Goal: Task Accomplishment & Management: Use online tool/utility

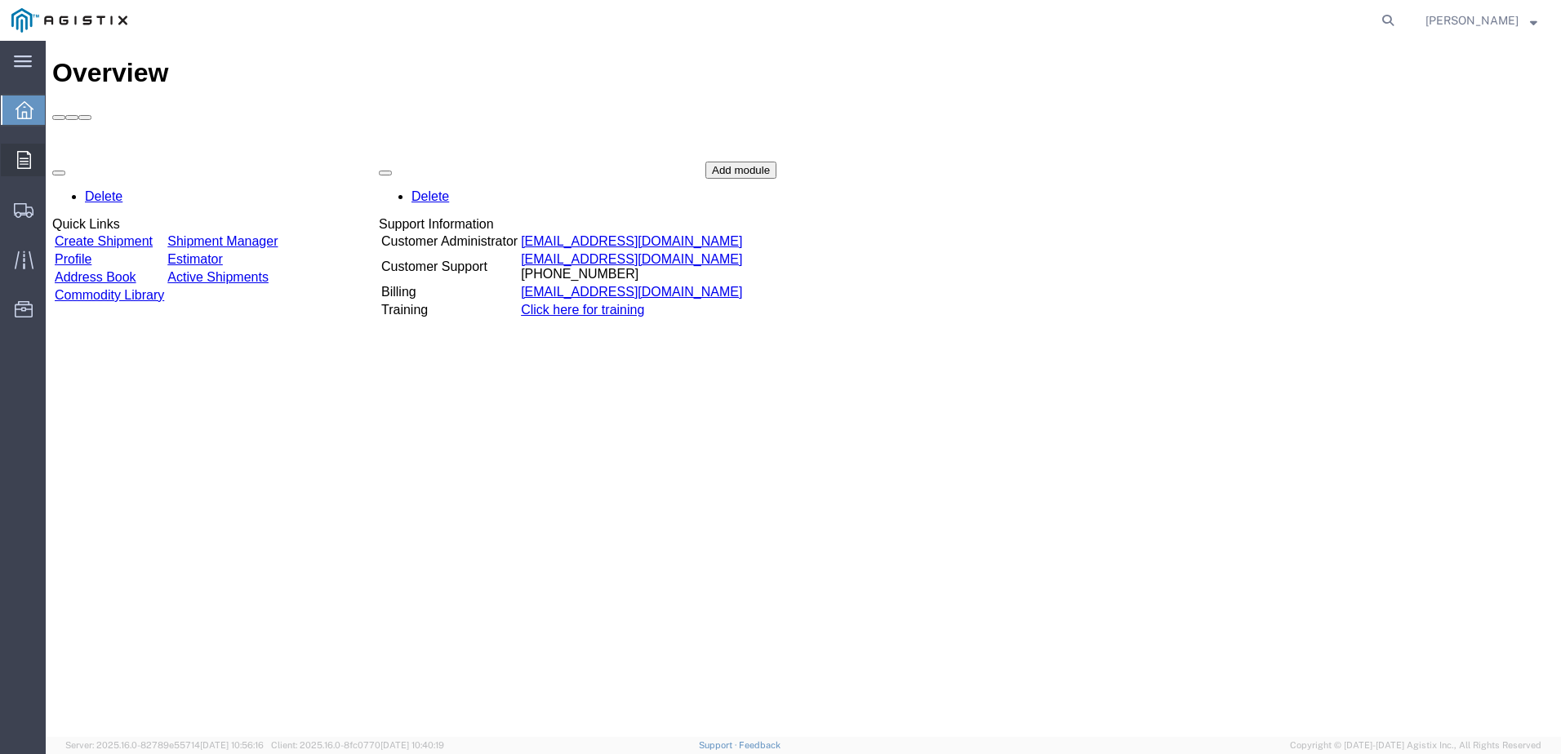
click at [30, 165] on icon at bounding box center [24, 160] width 14 height 18
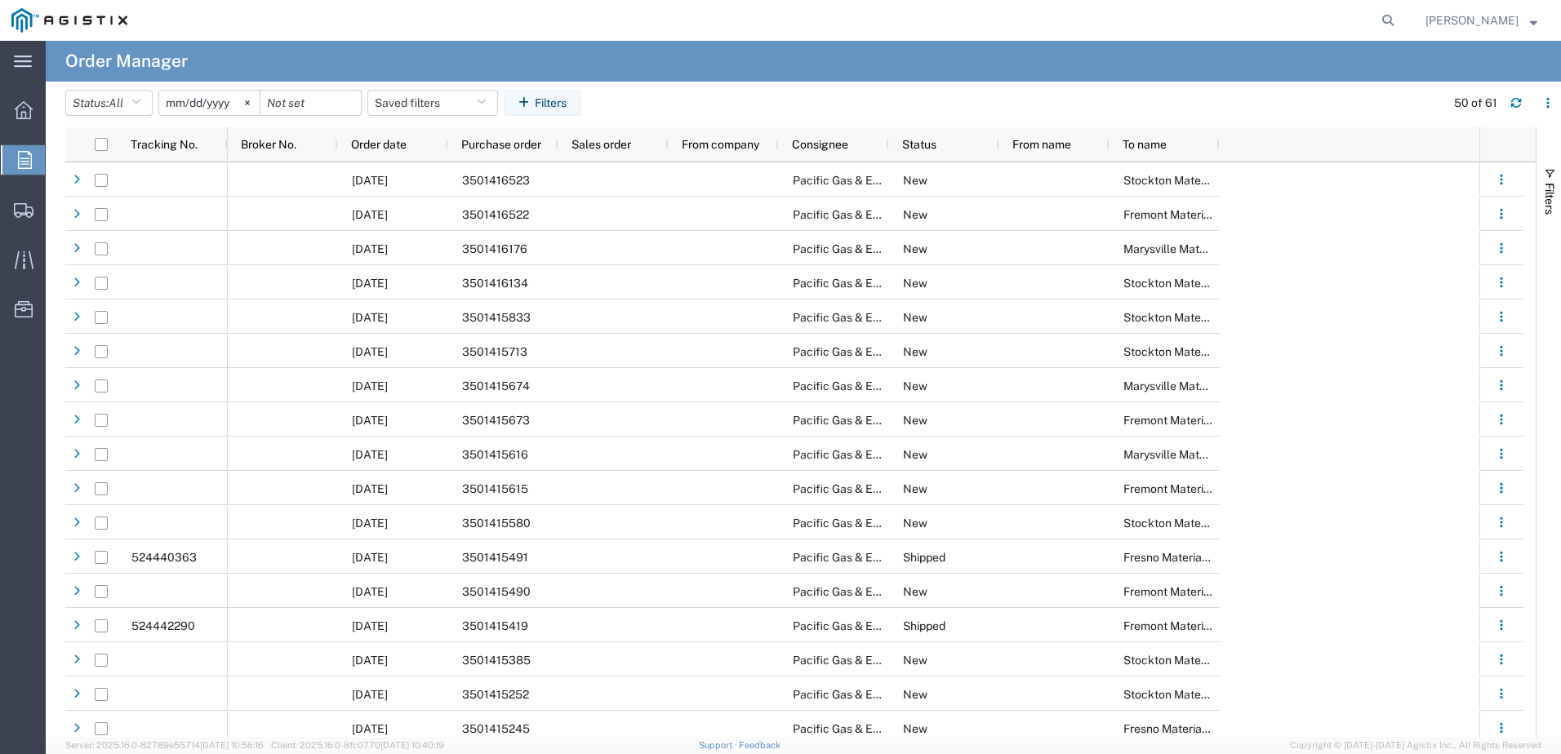
click at [520, 741] on agx-app-version "Server: 2025.16.0-82789e55714 [DATE] 10:56:16 Client: 2025.16.0-8fc0770 [DATE] …" at bounding box center [803, 745] width 1515 height 17
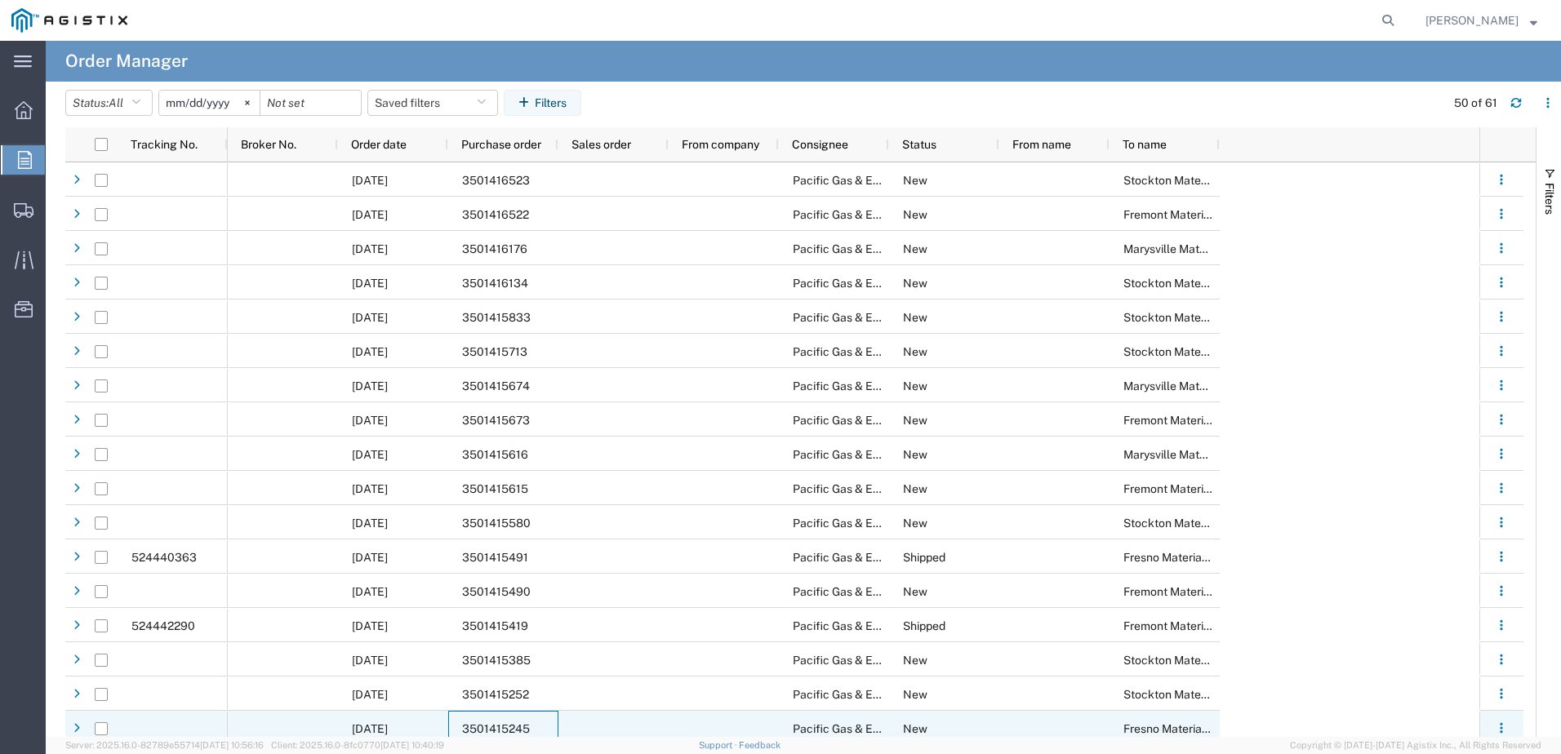
click at [526, 725] on span "3501415245" at bounding box center [496, 728] width 68 height 13
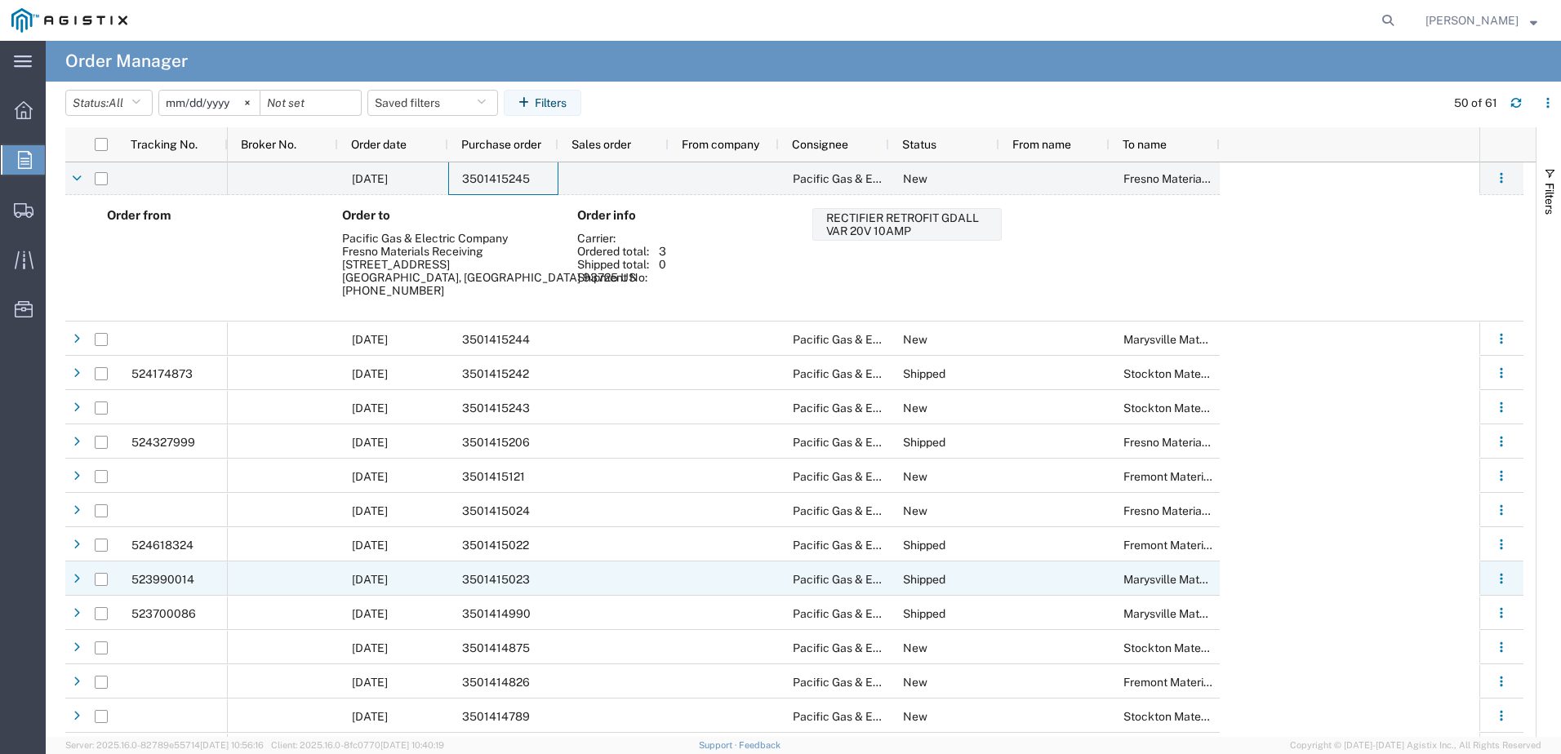
scroll to position [490, 0]
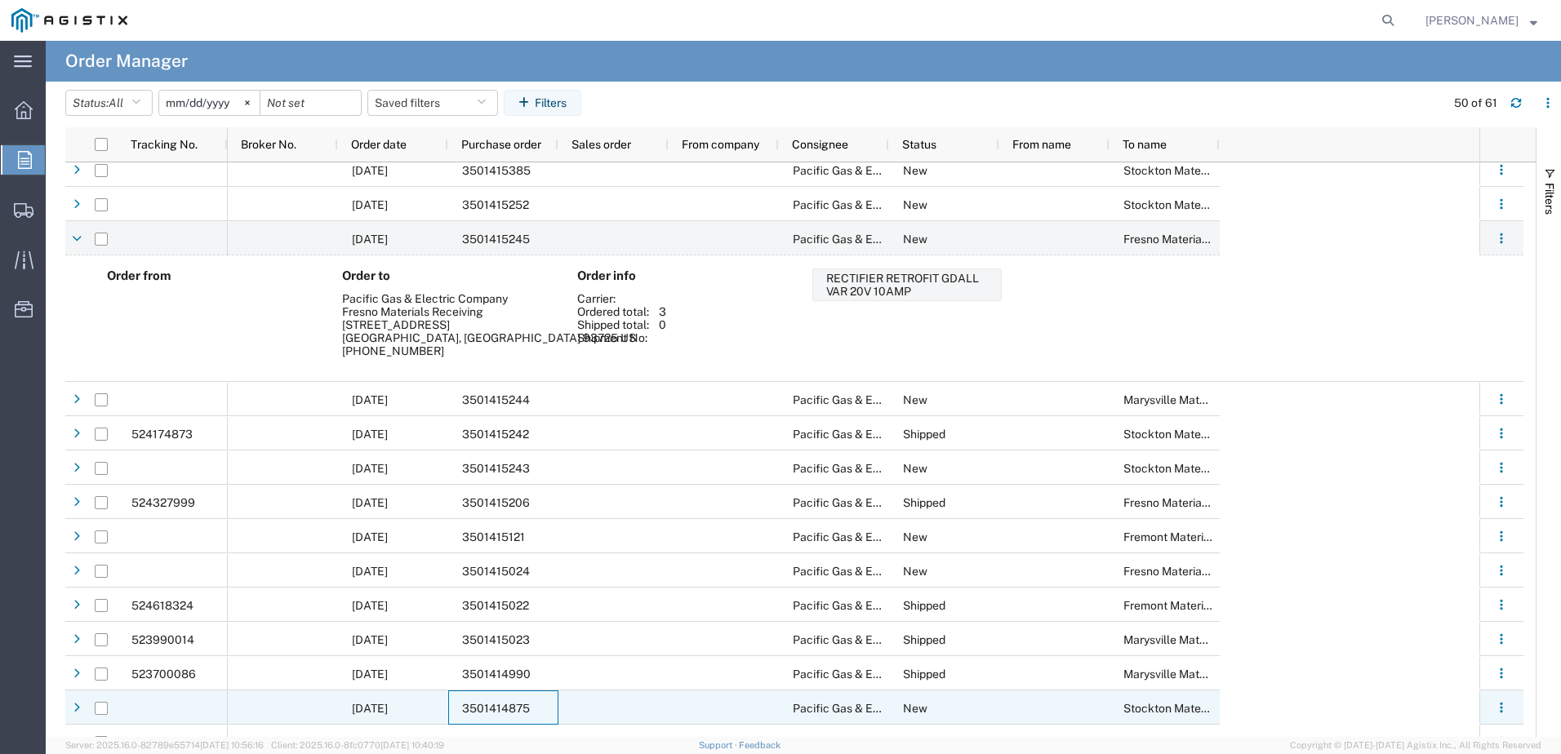
click at [528, 691] on div "3501414875" at bounding box center [503, 708] width 110 height 34
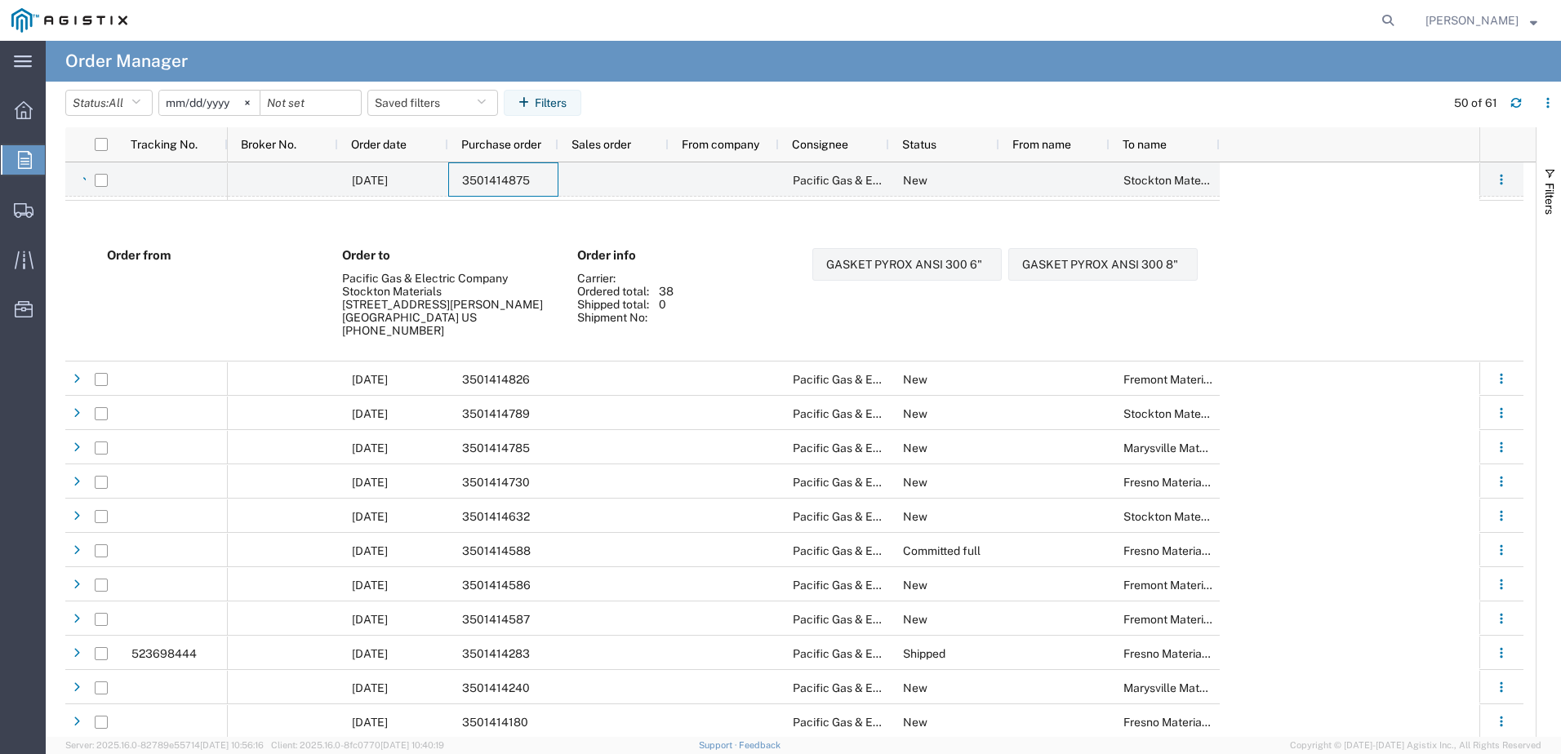
scroll to position [1143, 0]
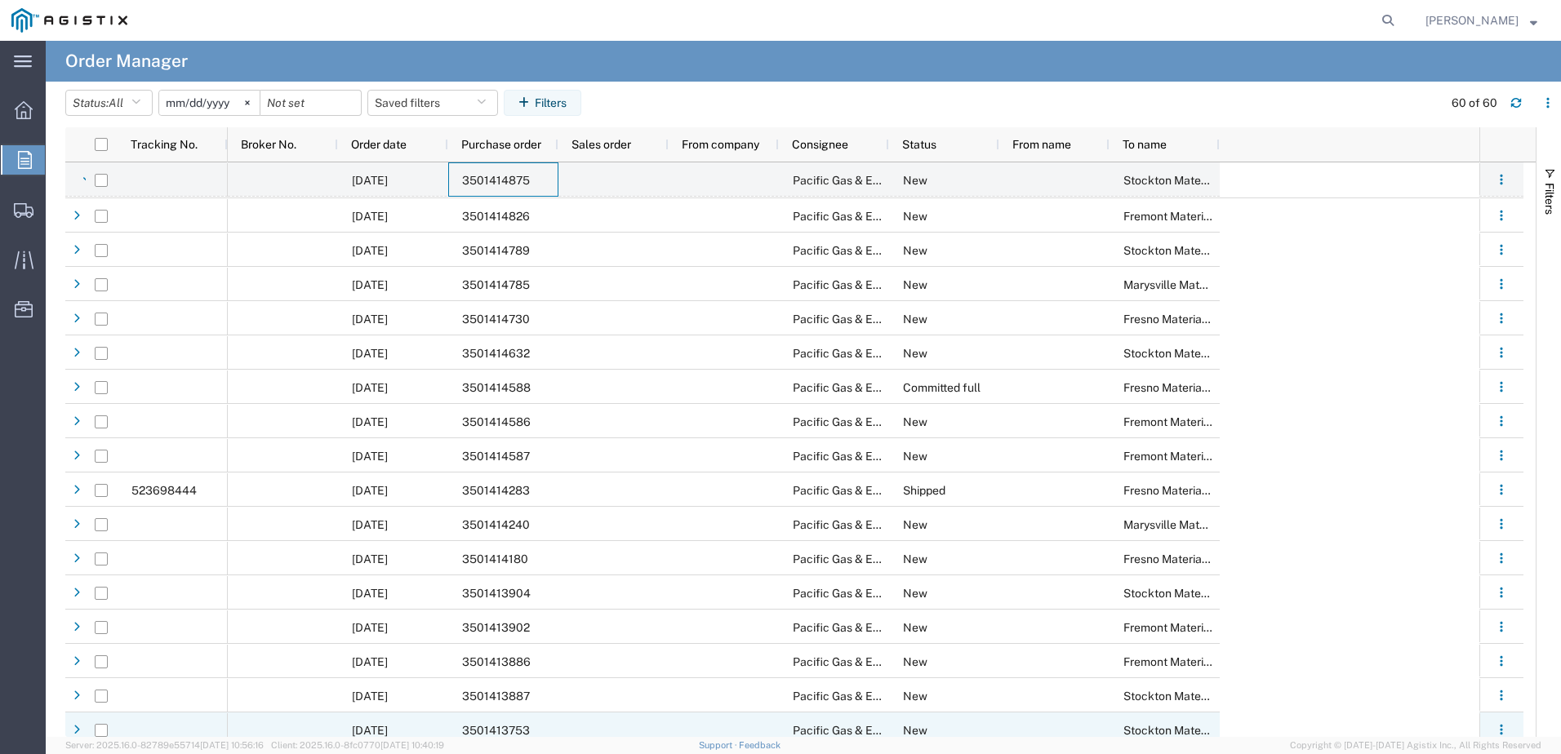
click at [512, 725] on span "3501413753" at bounding box center [496, 730] width 68 height 13
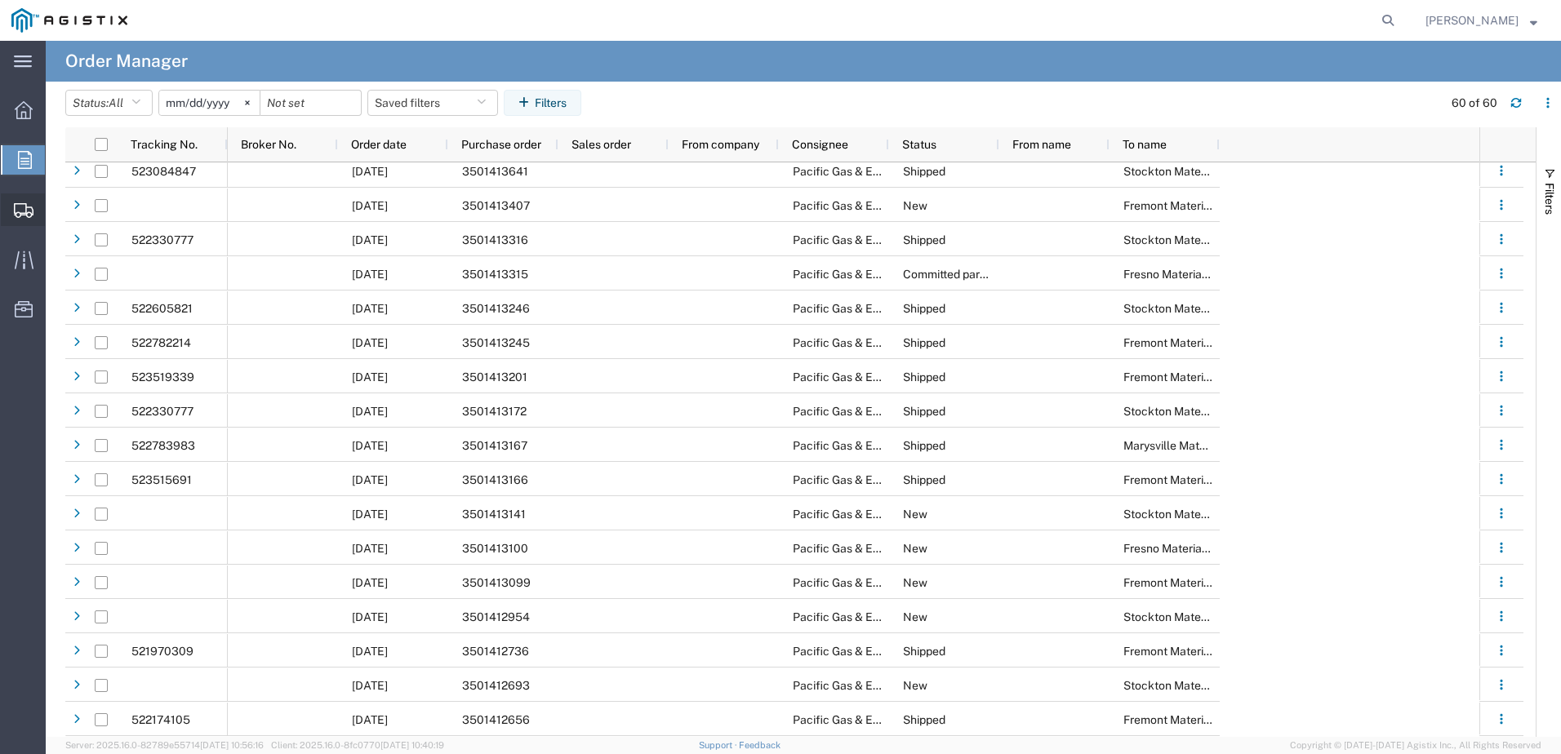
click at [32, 211] on icon at bounding box center [24, 210] width 20 height 15
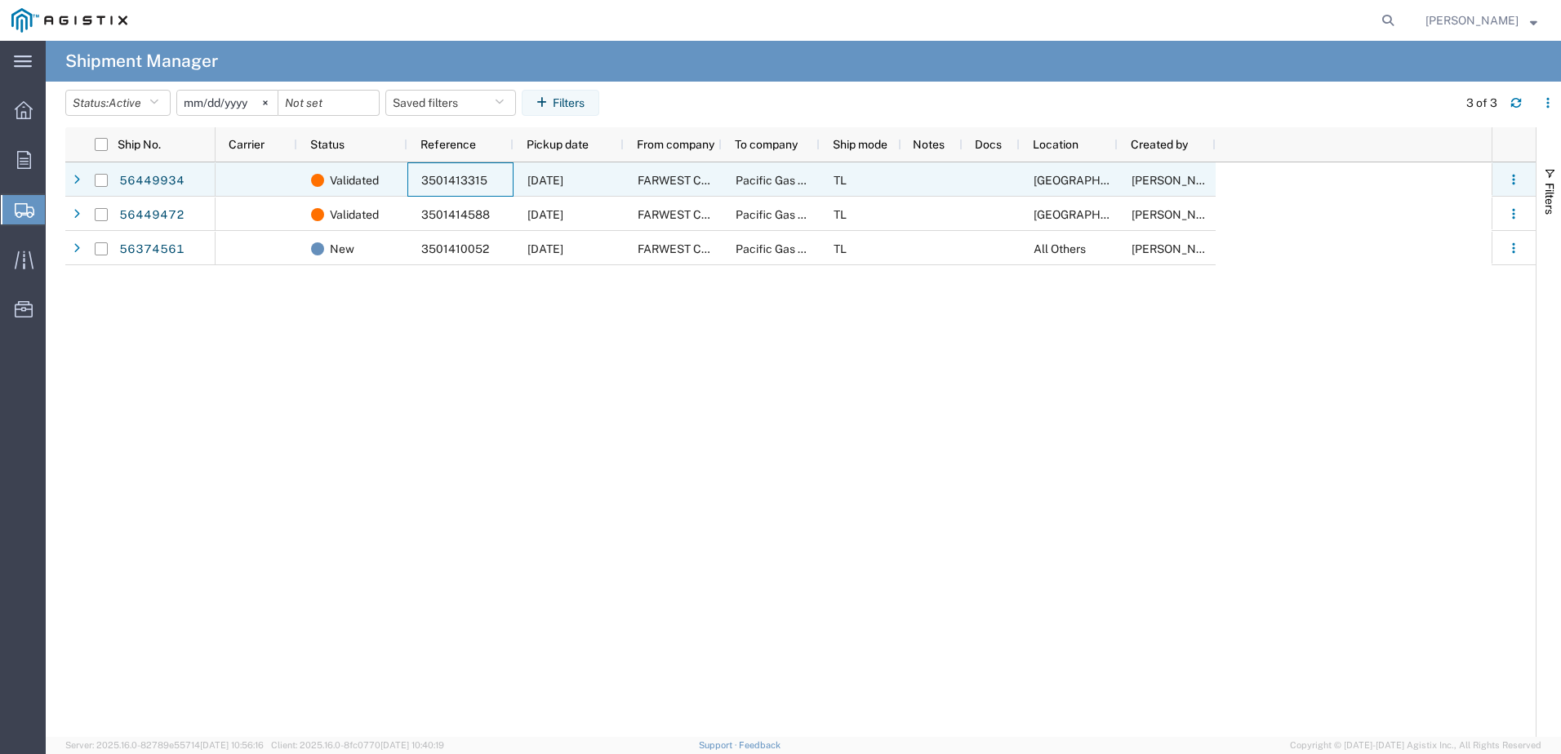
click at [486, 184] on div "3501413315" at bounding box center [460, 179] width 106 height 34
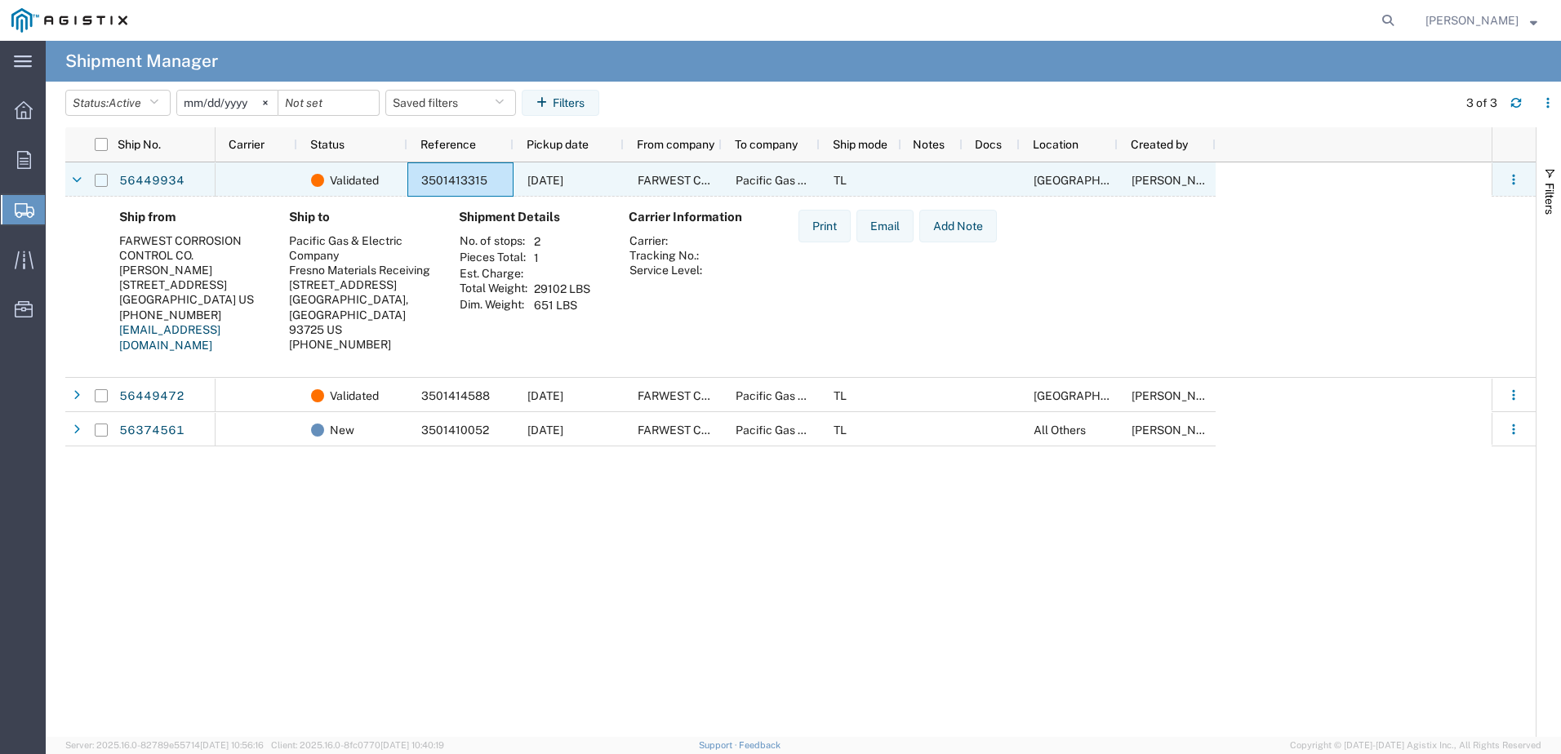
click at [106, 183] on input "Press Space to toggle row selection (unchecked)" at bounding box center [101, 180] width 13 height 13
checkbox input "true"
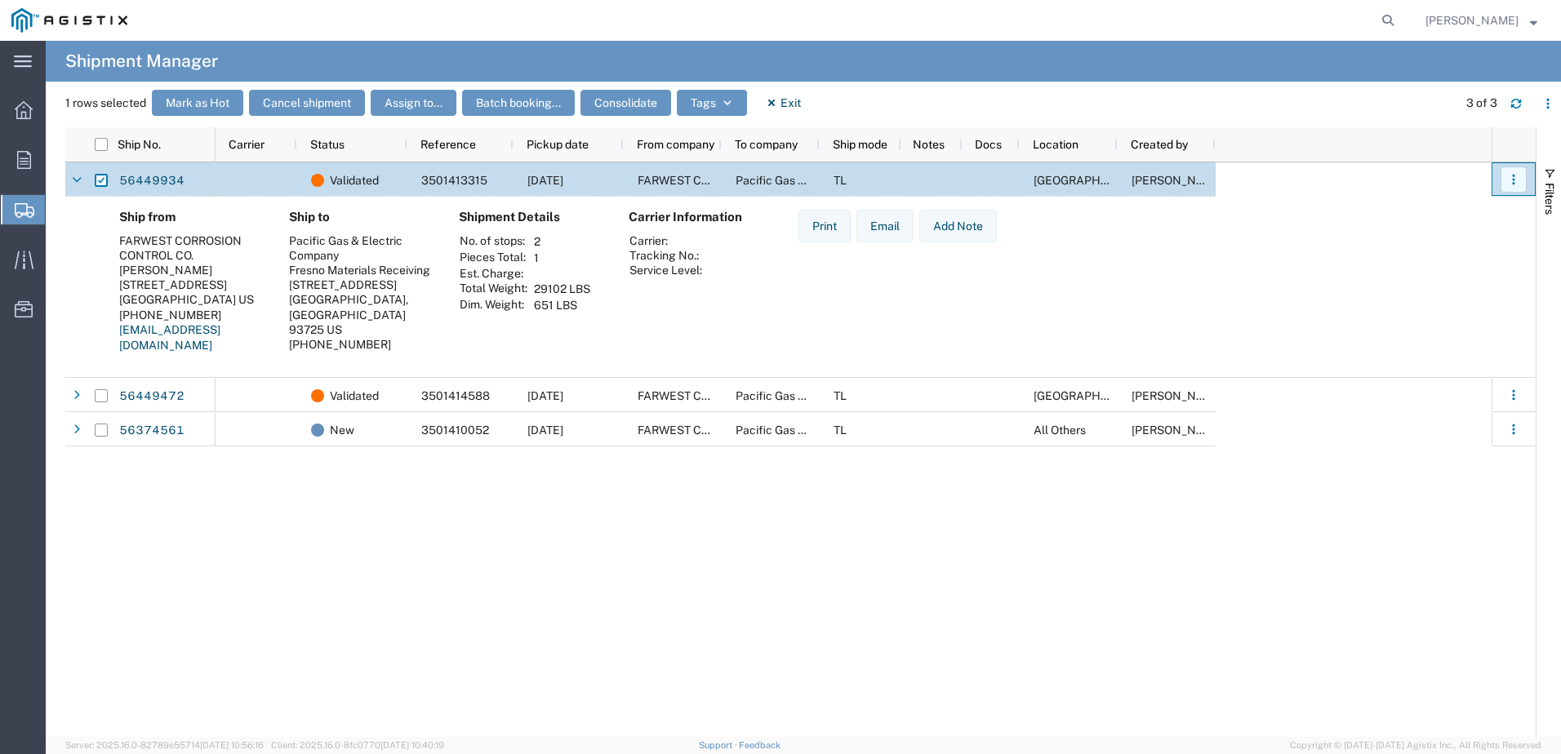
click at [1508, 177] on icon "button" at bounding box center [1513, 179] width 11 height 11
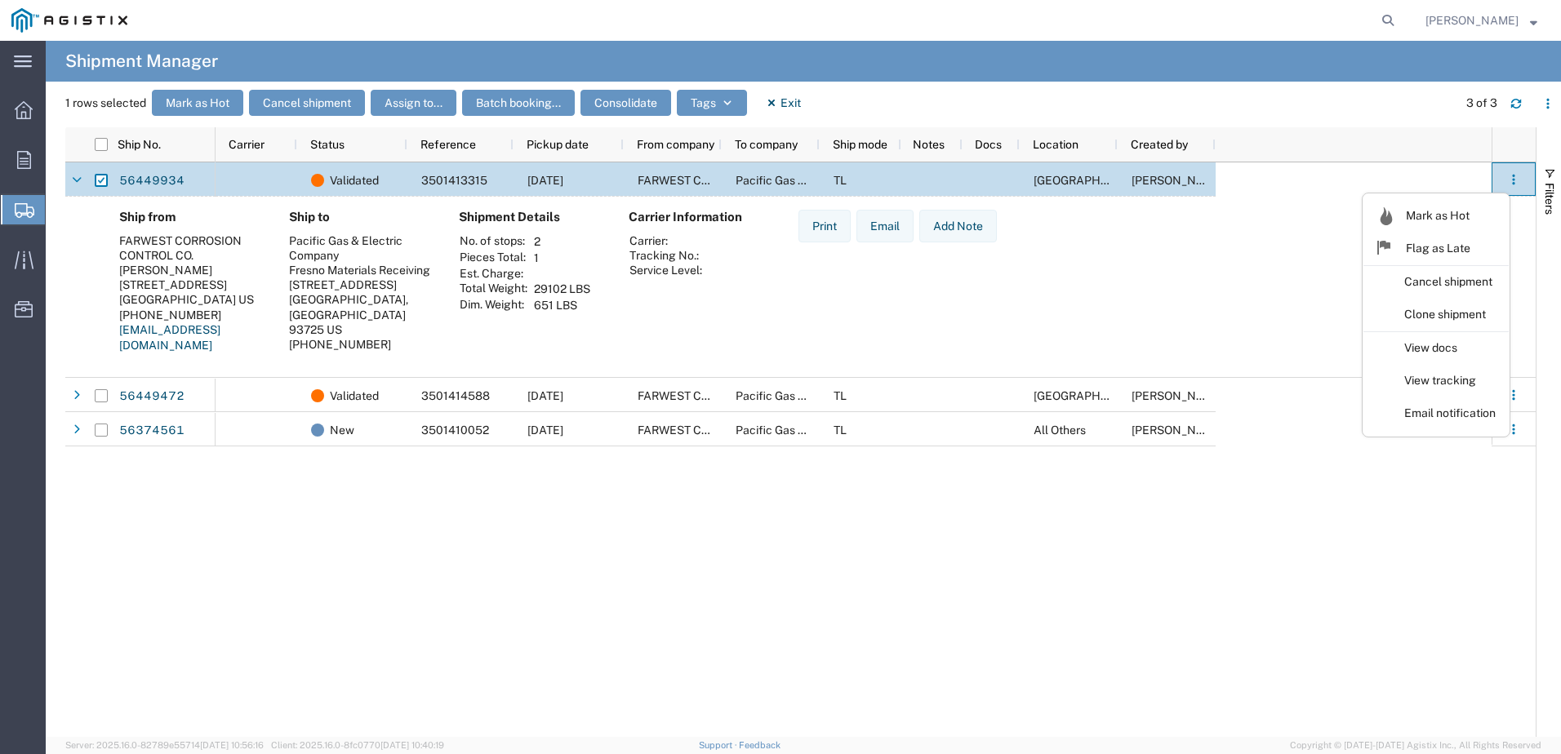
click at [1137, 536] on div "Validated 3501413315 [DATE] FARWEST CORROSION CONTROL CO. Pacific Gas & Electri…" at bounding box center [853, 449] width 1276 height 575
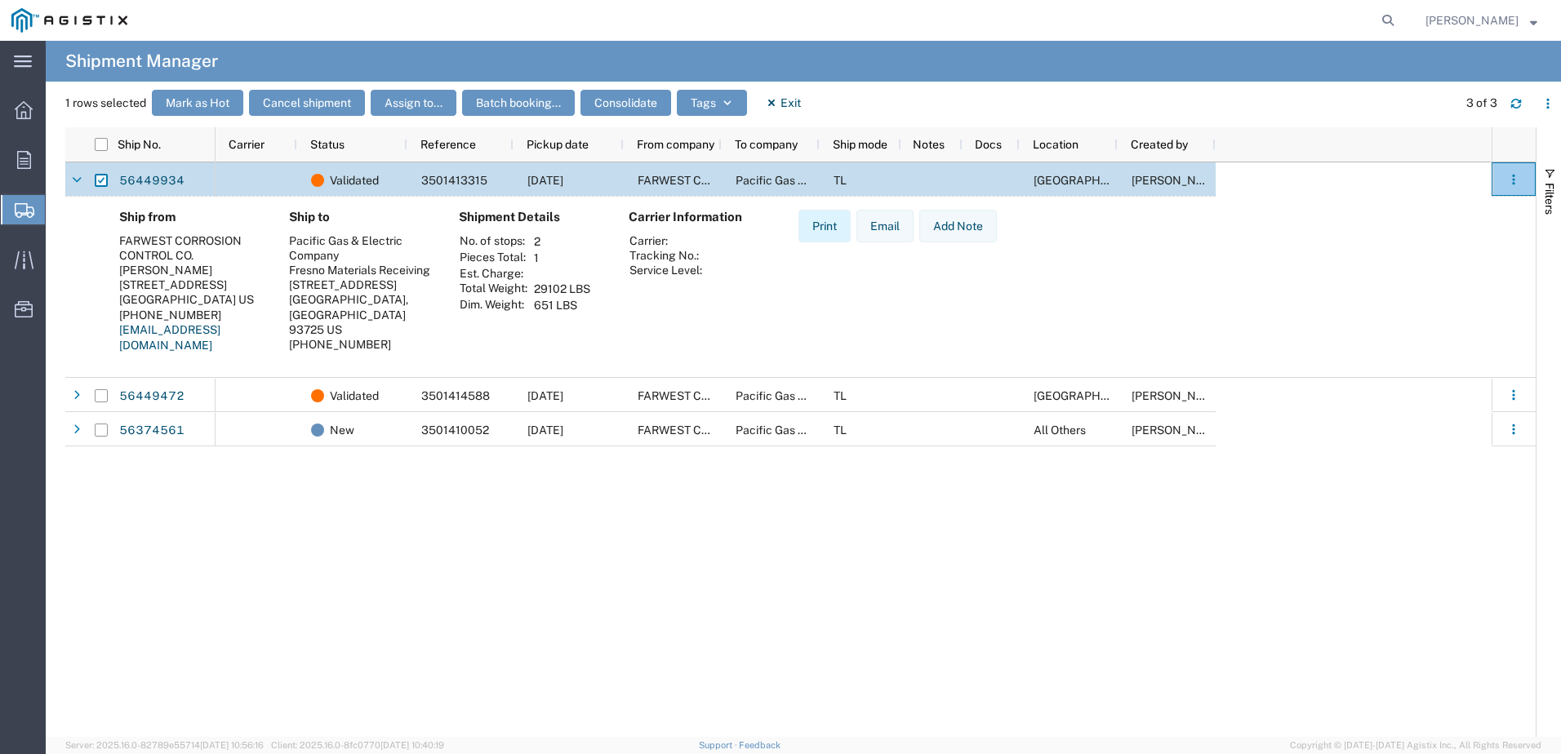
click at [821, 233] on button "Print" at bounding box center [824, 226] width 52 height 33
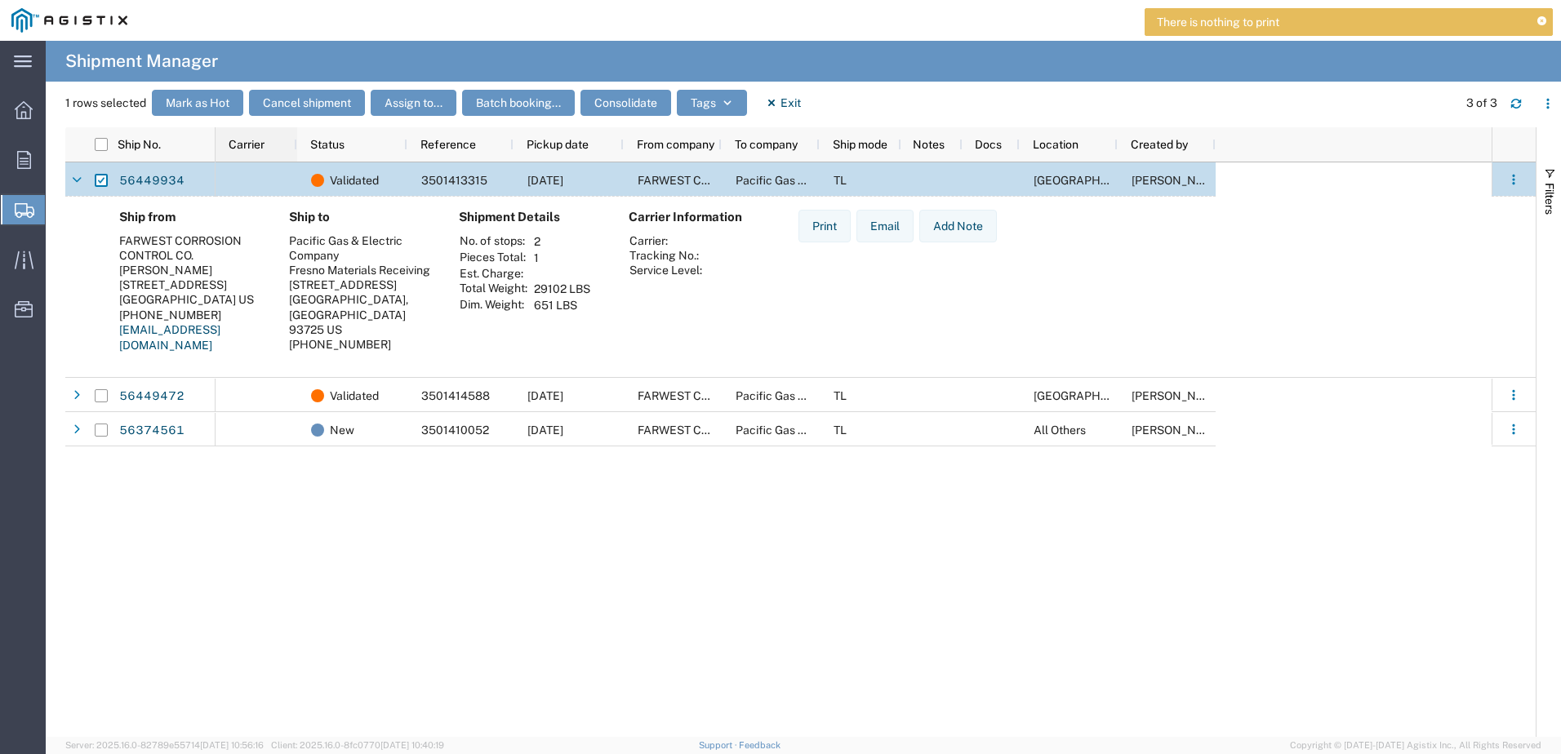
click at [254, 144] on span "Carrier" at bounding box center [247, 144] width 36 height 13
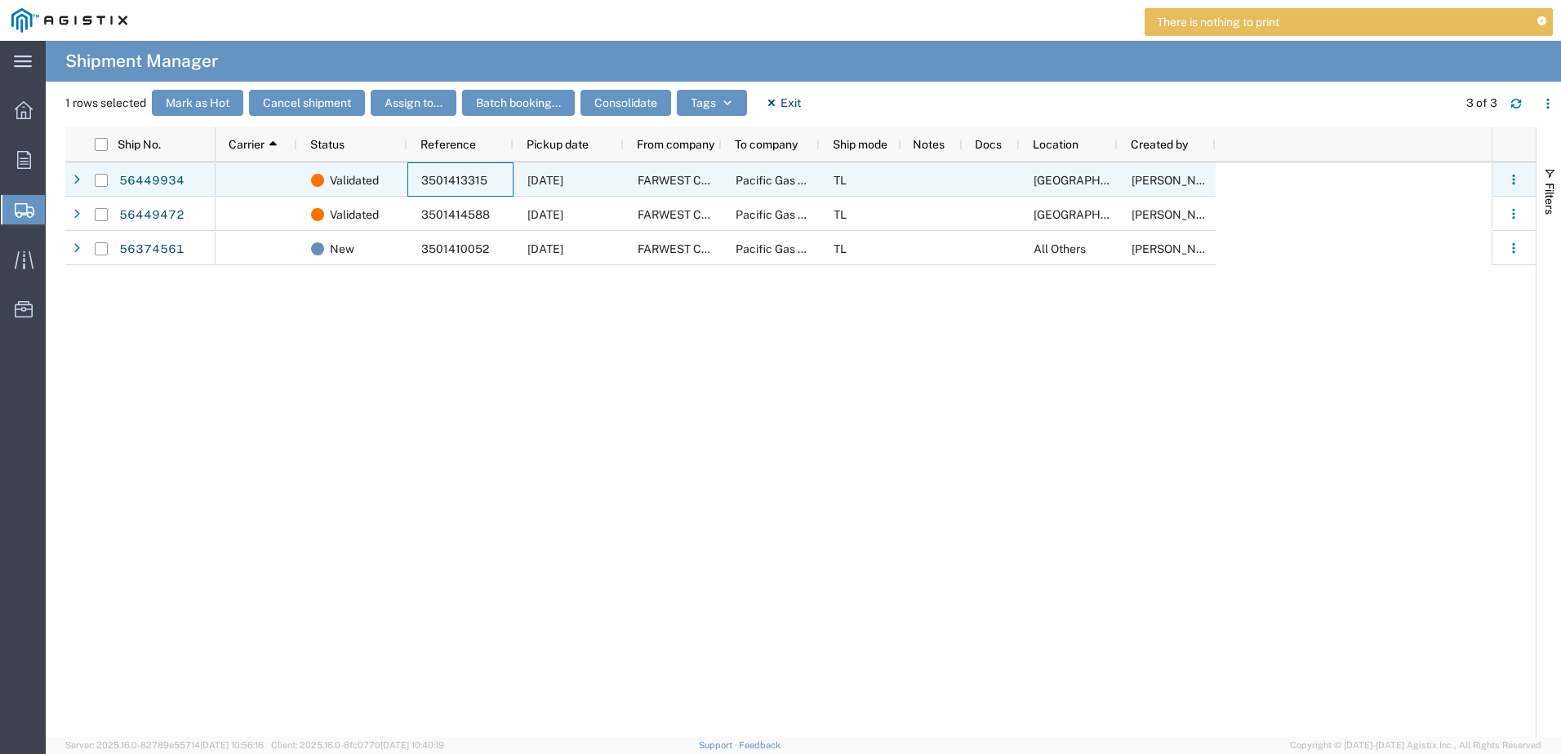
drag, startPoint x: 464, startPoint y: 177, endPoint x: 1137, endPoint y: 349, distance: 694.9
click at [1137, 349] on div "Validated 3501413315 [DATE] FARWEST CORROSION CONTROL CO. Pacific Gas & Electri…" at bounding box center [853, 449] width 1276 height 575
click at [1518, 180] on icon "button" at bounding box center [1513, 179] width 11 height 11
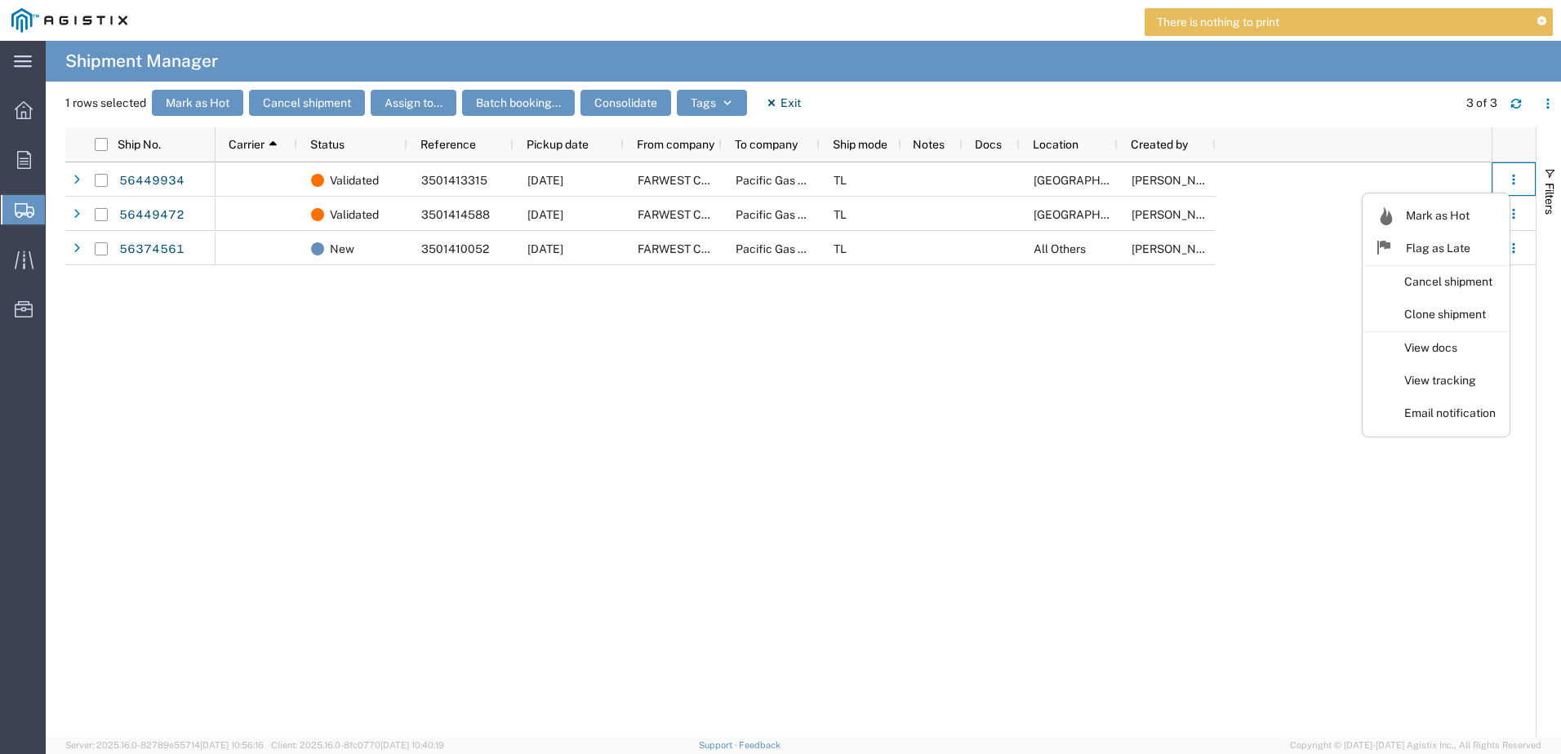
click at [988, 386] on div "Validated 3501413315 [DATE] FARWEST CORROSION CONTROL CO. Pacific Gas & Electri…" at bounding box center [853, 449] width 1276 height 575
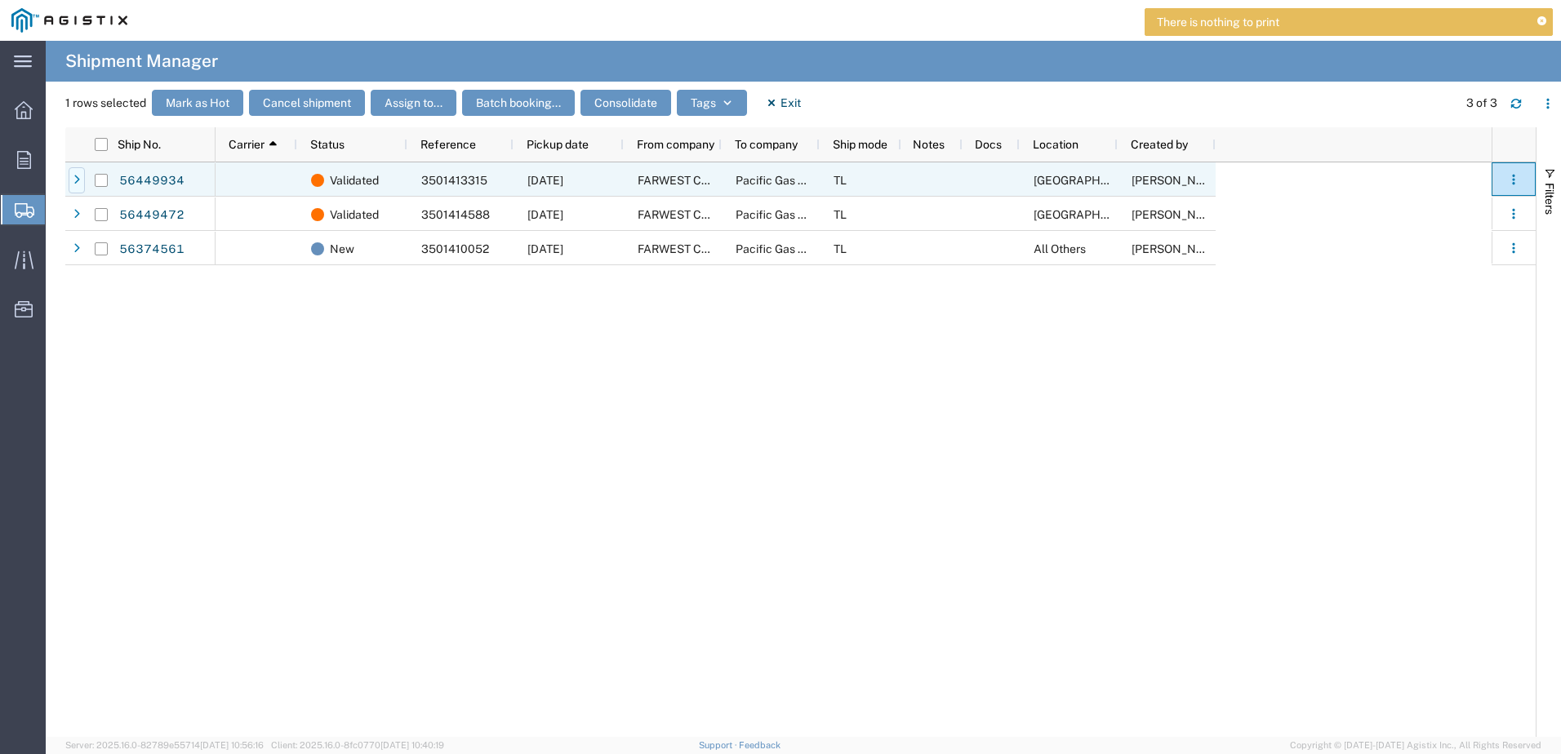
click at [78, 178] on icon at bounding box center [76, 180] width 7 height 11
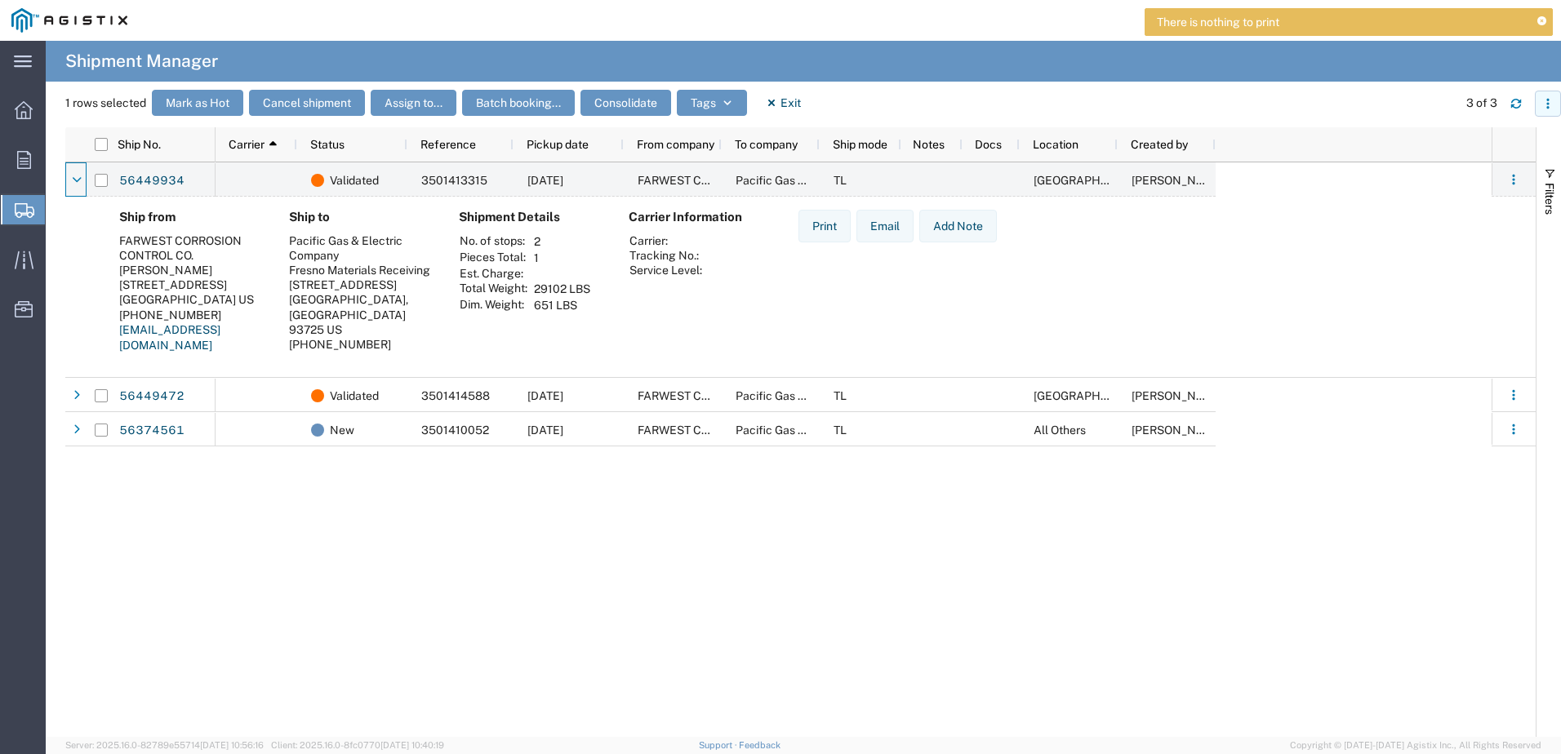
click at [1542, 101] on icon "button" at bounding box center [1547, 103] width 11 height 11
click at [1423, 270] on div "Ship from FARWEST CORROSION CONTROL CO. [PERSON_NAME] [STREET_ADDRESS] [PHONE_N…" at bounding box center [814, 288] width 1416 height 156
click at [1533, 185] on agx-ag-table-action-cell "Mark as Hot Flag as Late Cancel shipment Clone shipment View docs View tracking…" at bounding box center [1513, 179] width 42 height 32
click at [1512, 178] on icon "button" at bounding box center [1513, 179] width 11 height 11
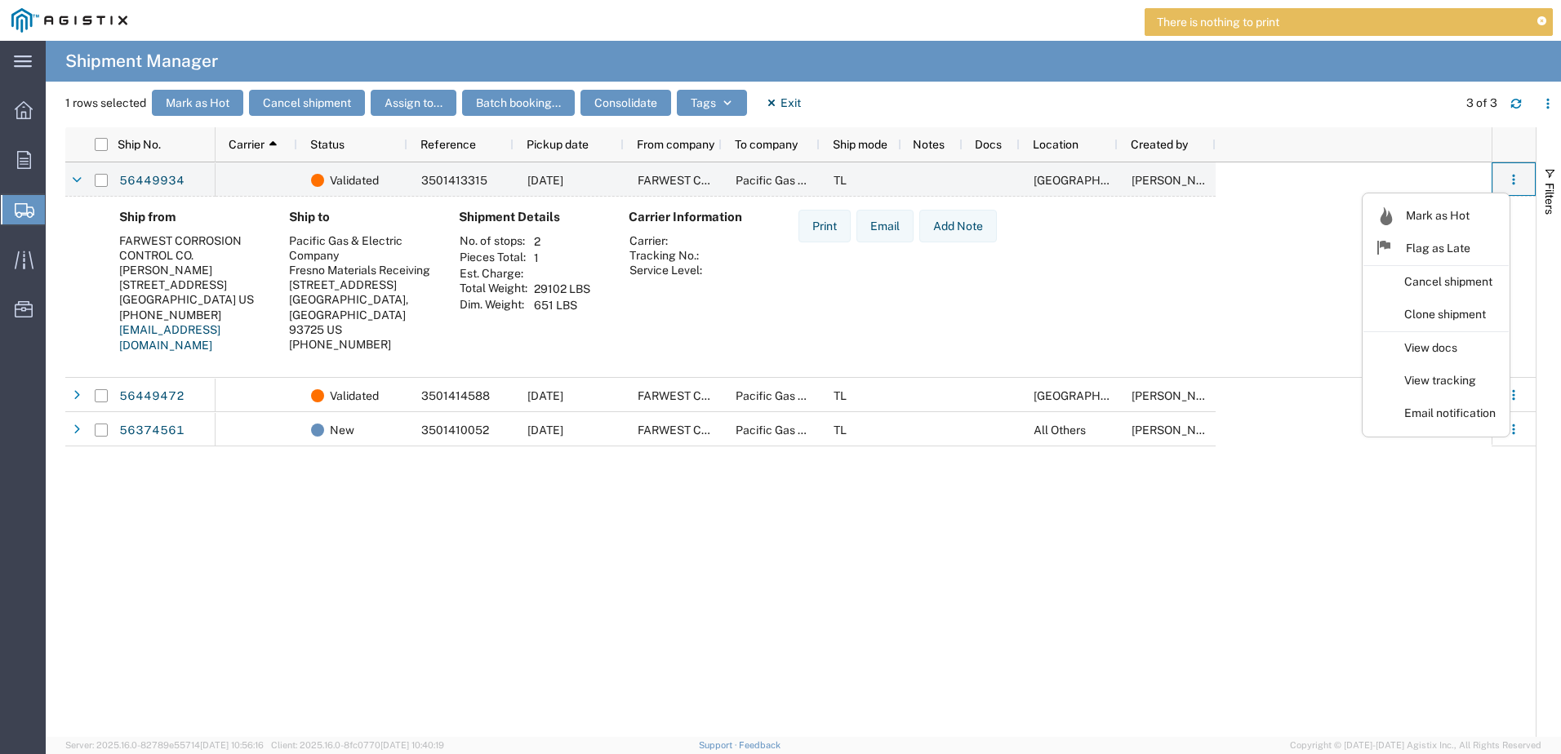
click at [917, 307] on div "Print Email Add Note" at bounding box center [897, 288] width 224 height 156
click at [1518, 191] on button "button" at bounding box center [1513, 180] width 26 height 26
click at [1441, 344] on link "View docs" at bounding box center [1435, 348] width 145 height 29
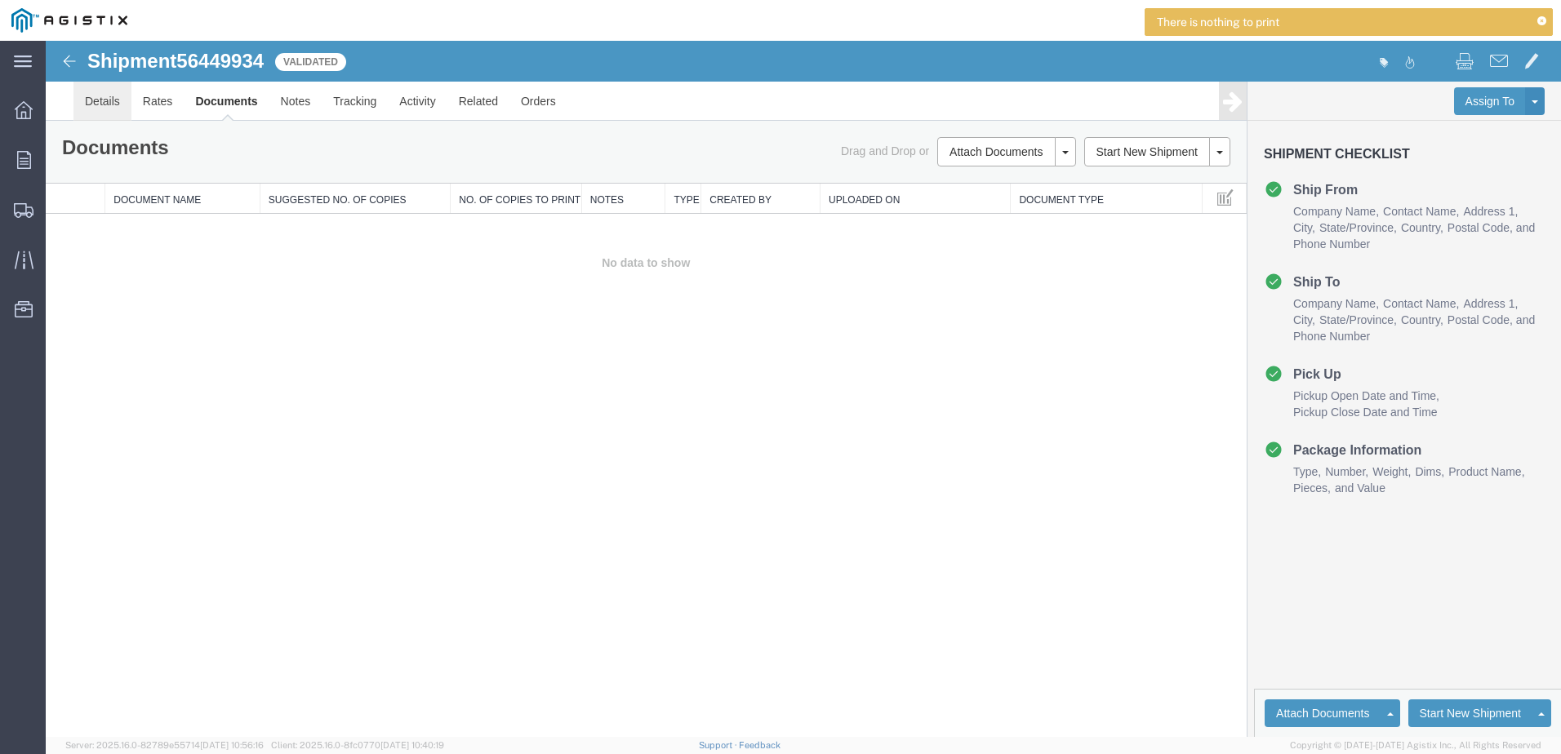
click at [116, 108] on link "Details" at bounding box center [102, 101] width 58 height 39
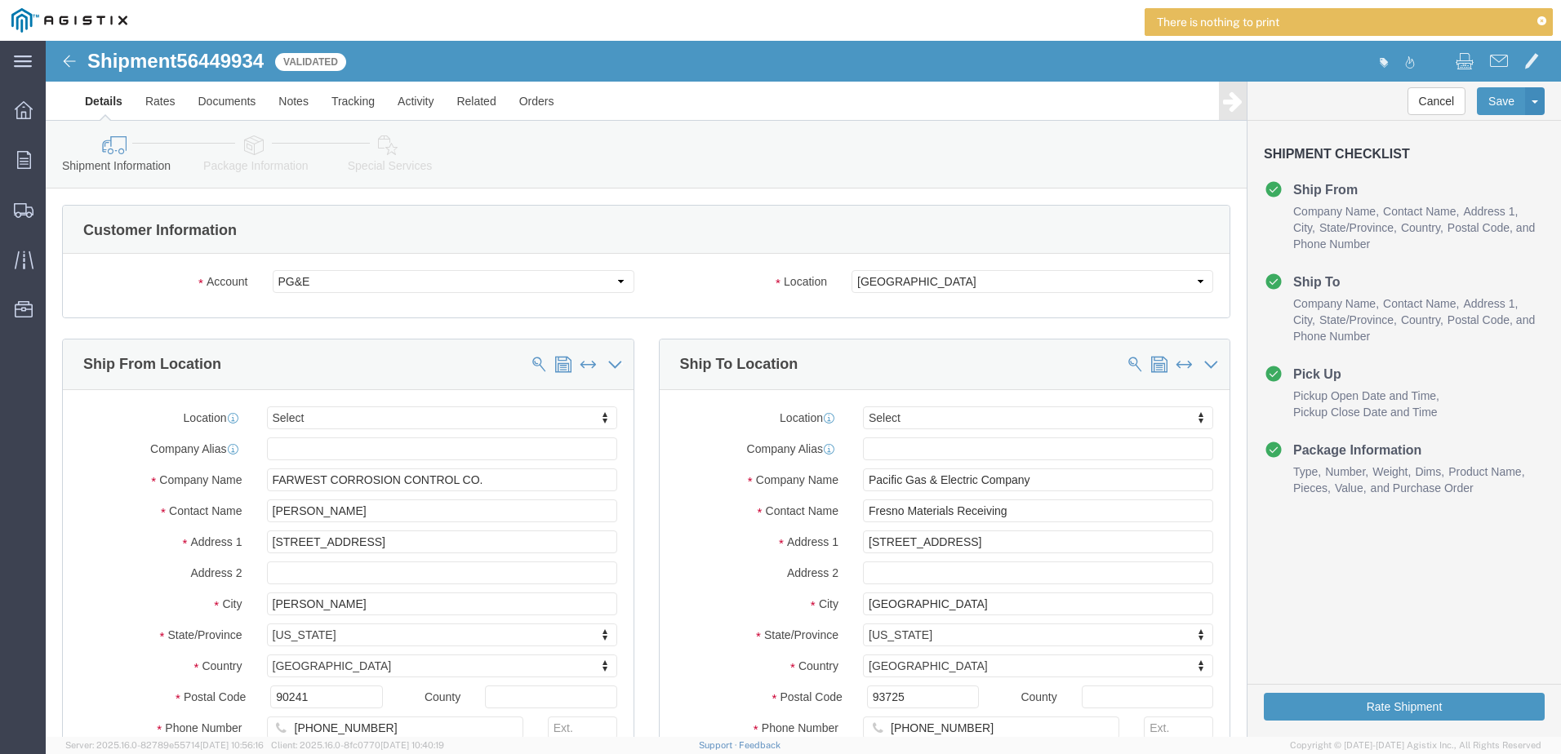
select select
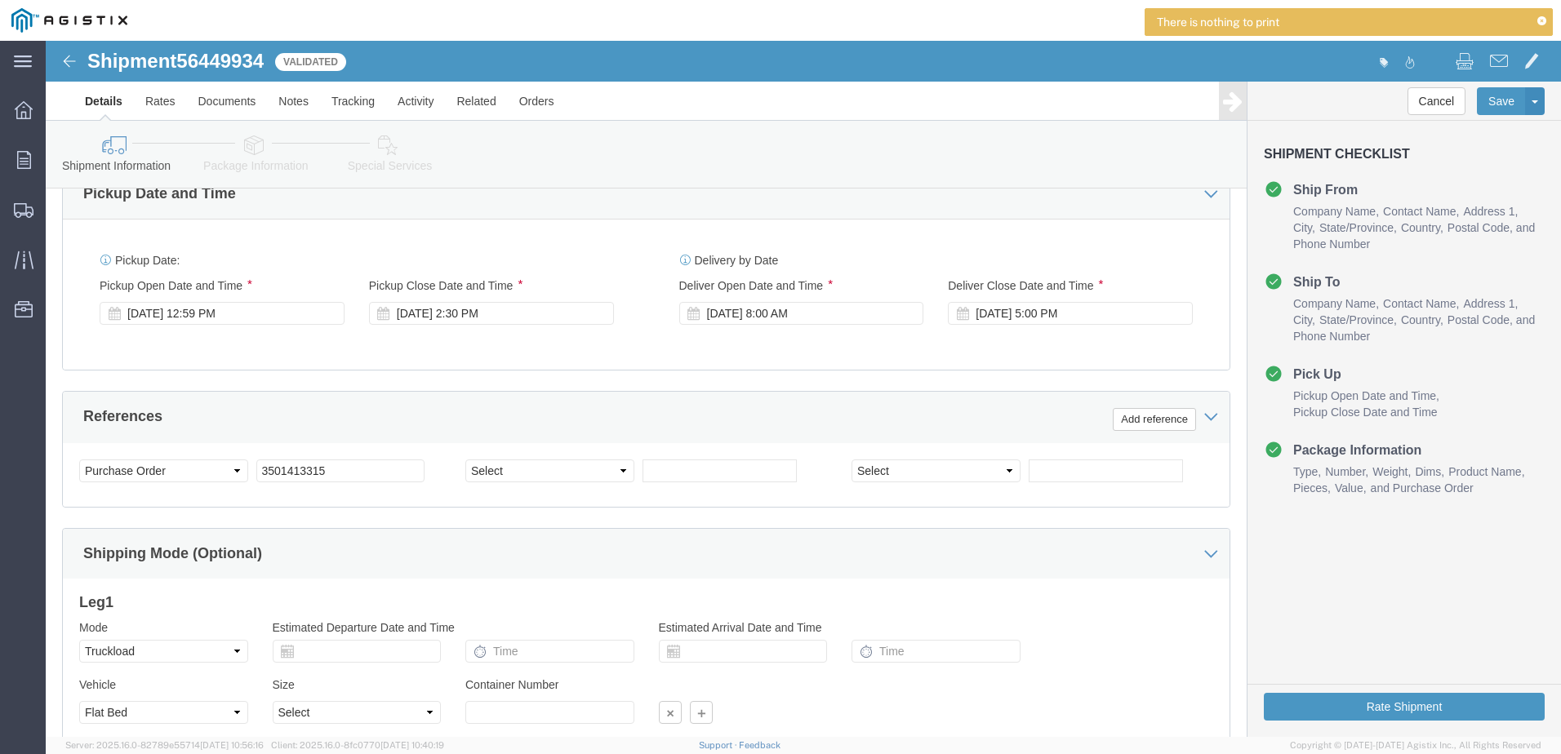
scroll to position [594, 0]
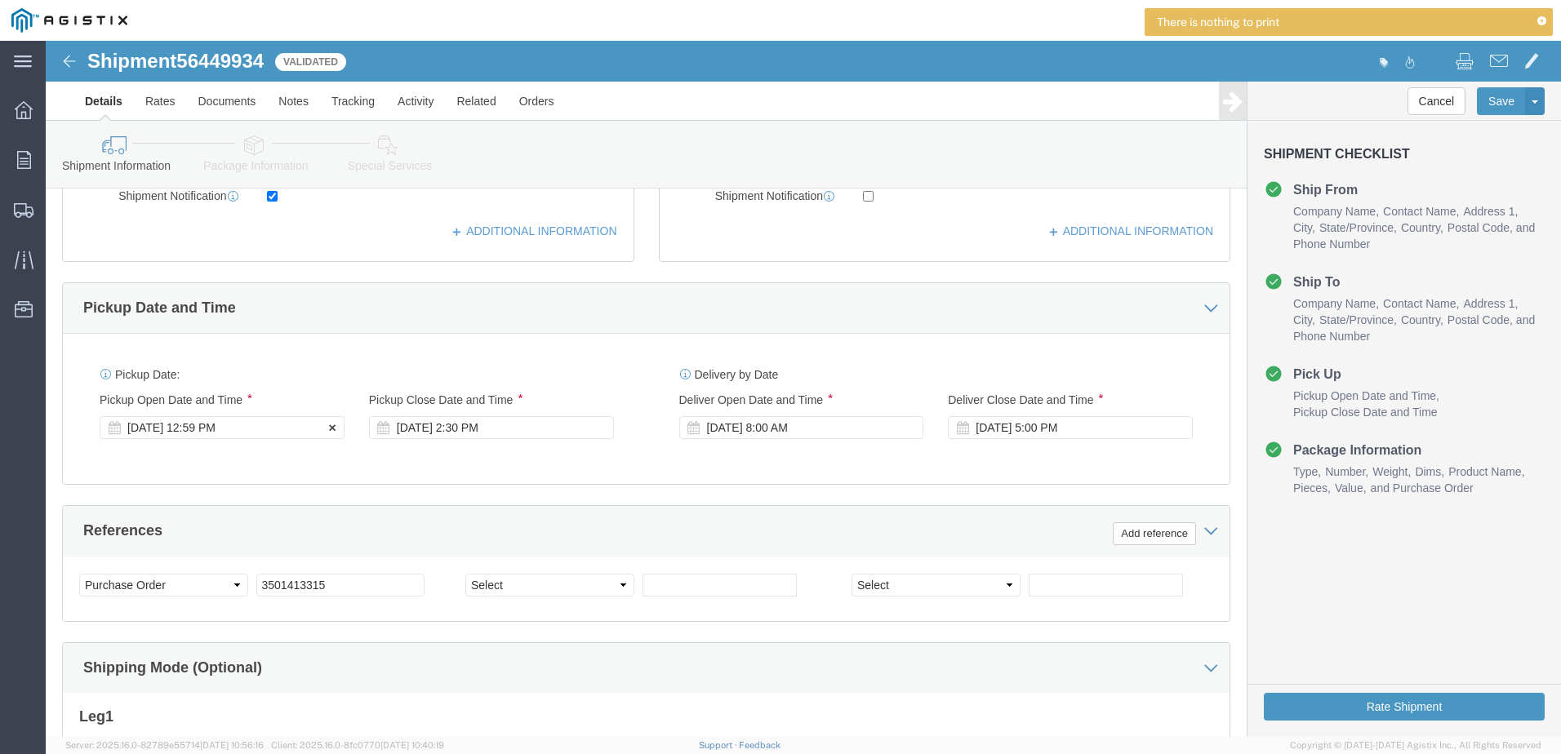
click div "[DATE] 12:59 PM"
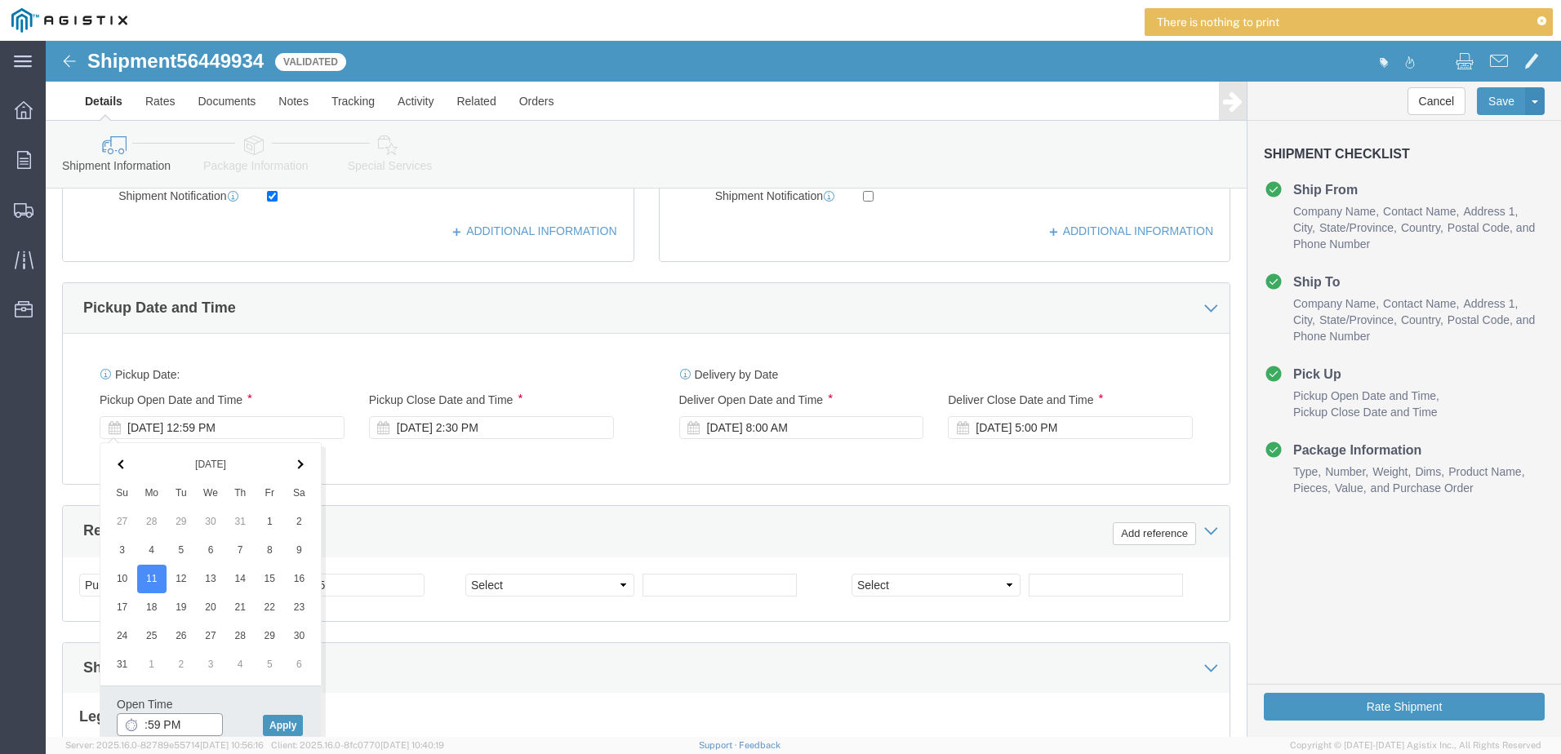
click input ":59 PM"
type input "1:00 PM"
click button "Apply"
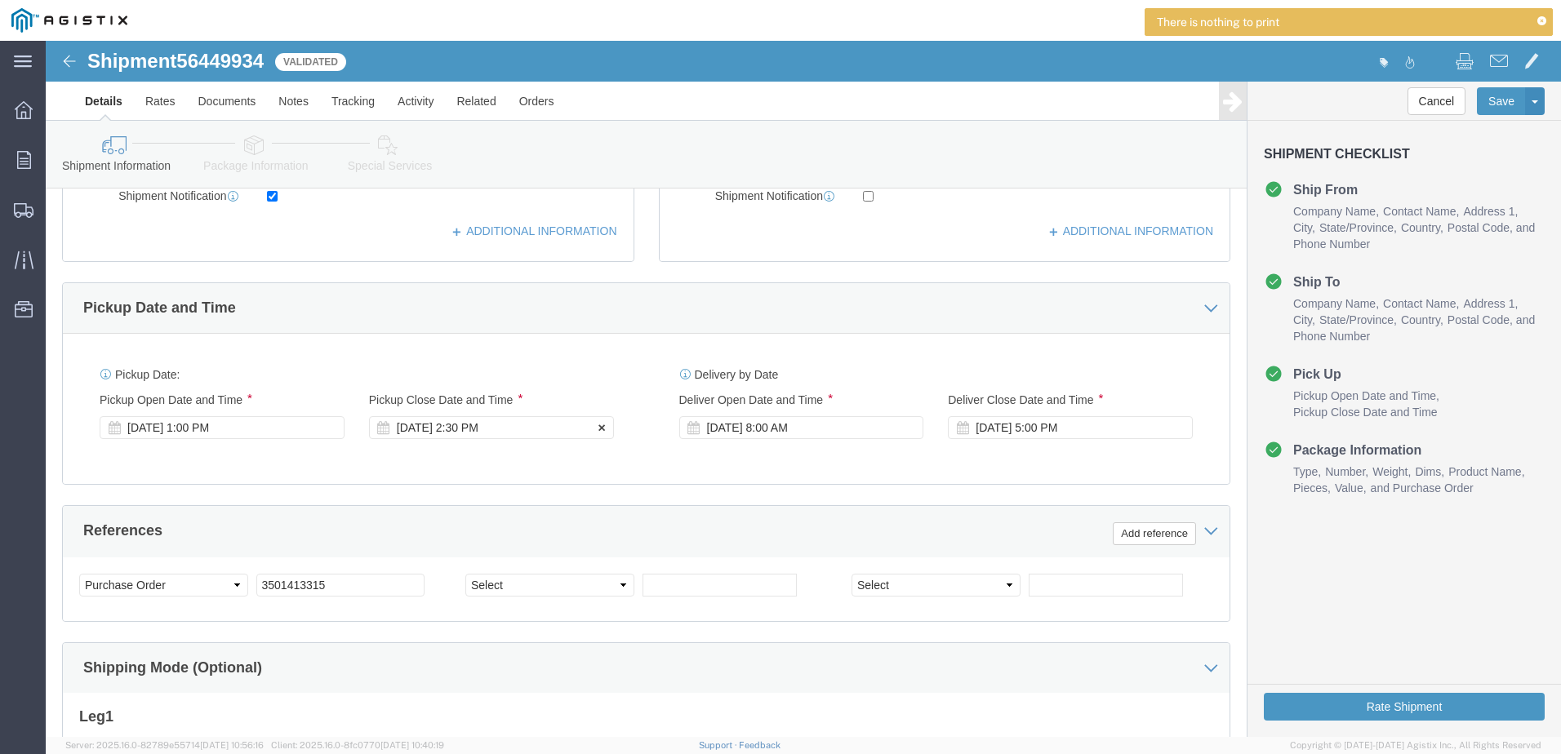
click div "[DATE] 2:30 PM"
click input "2:30 PM"
type input "3:30 PM"
click button "Apply"
click div "[DATE] 8:00 AM"
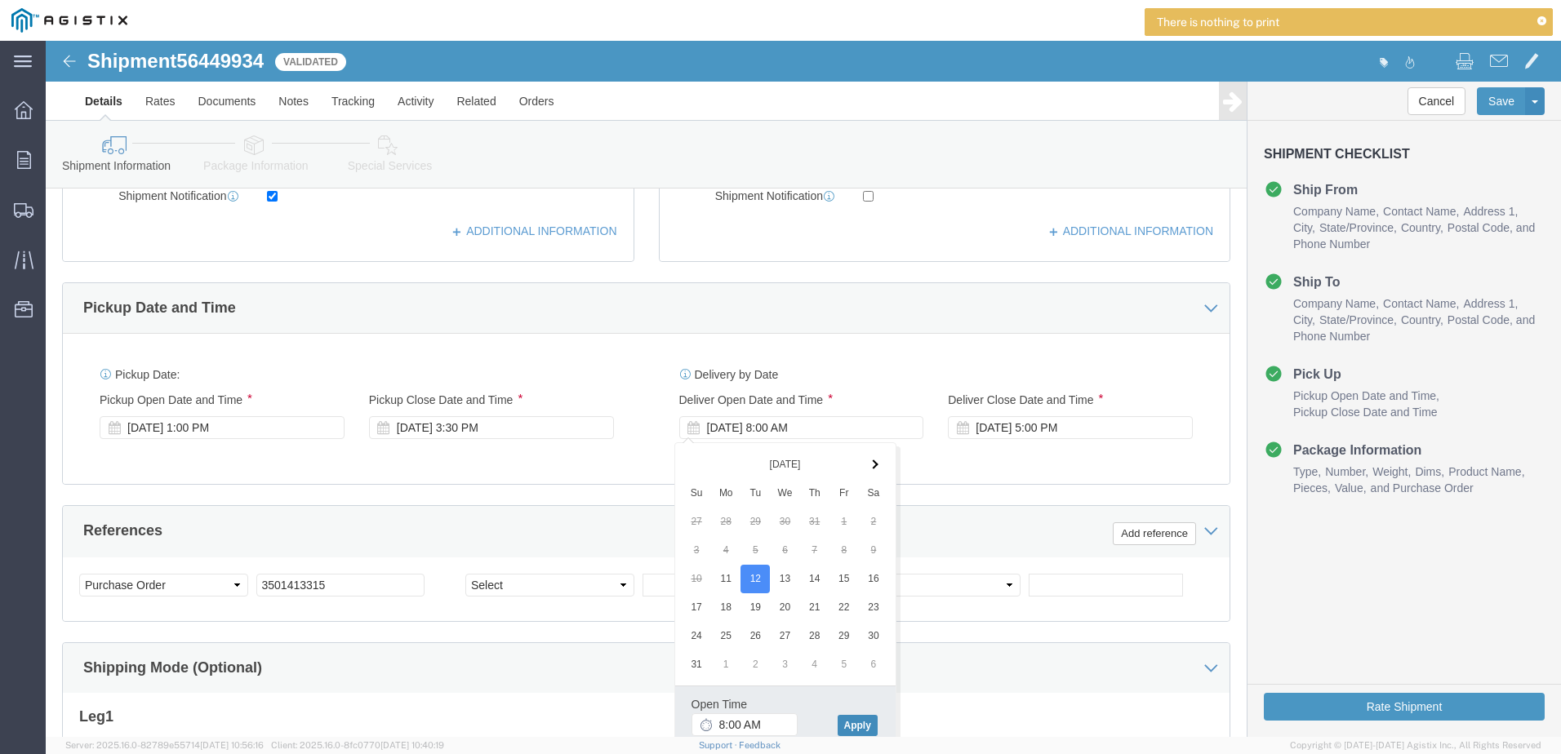
click button "Apply"
click div "[DATE] 5:00 PM"
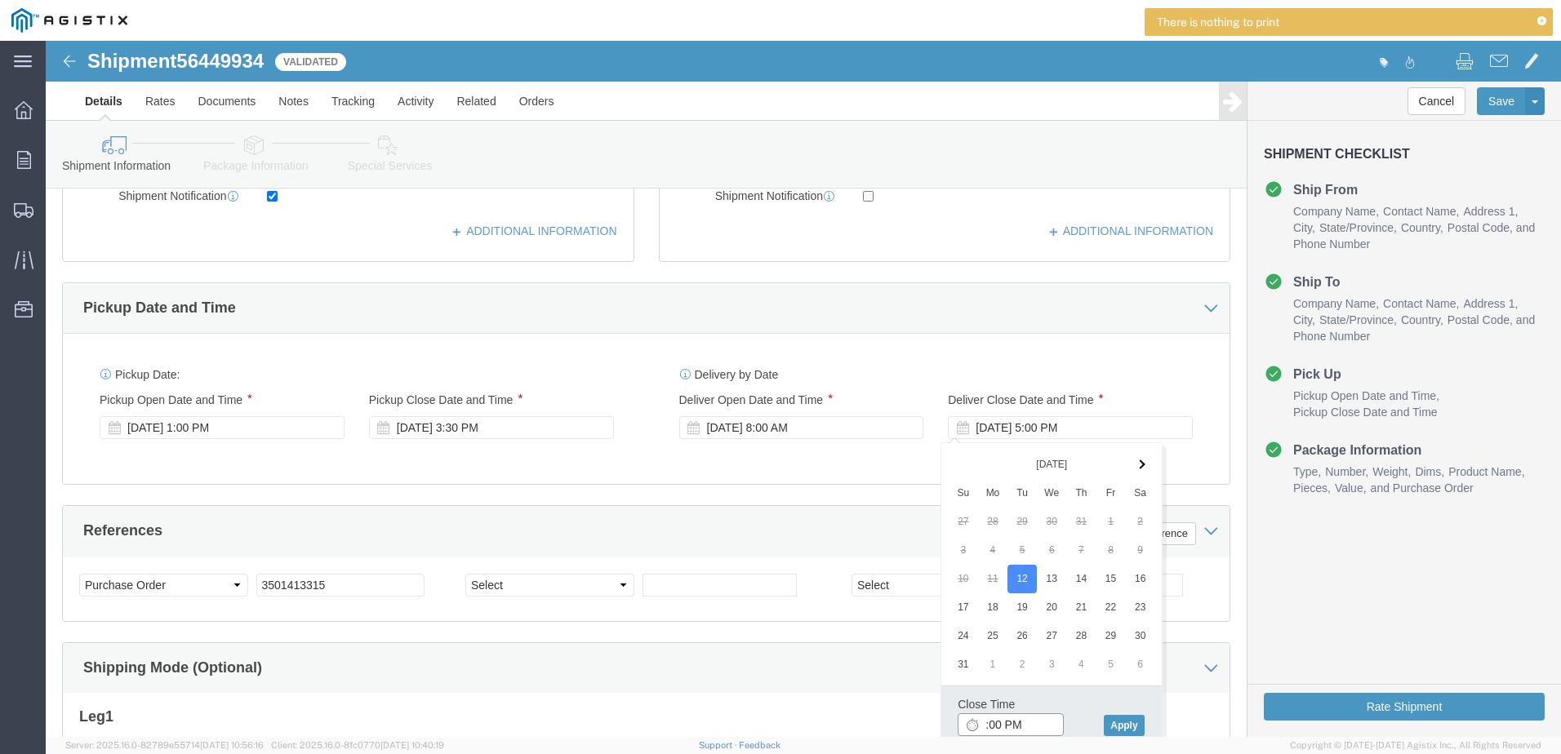
type input "3:00 PM"
click button "Apply"
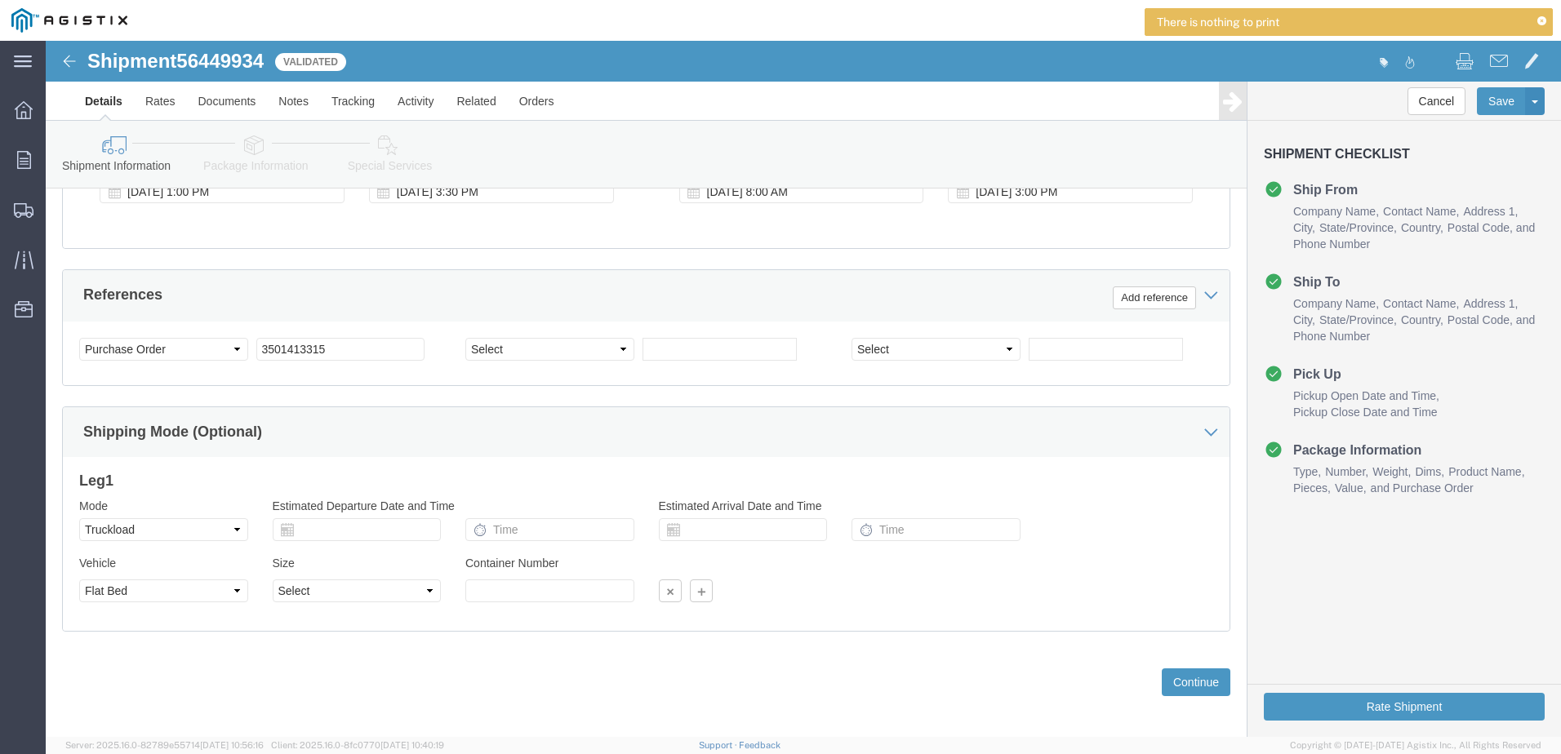
scroll to position [839, 0]
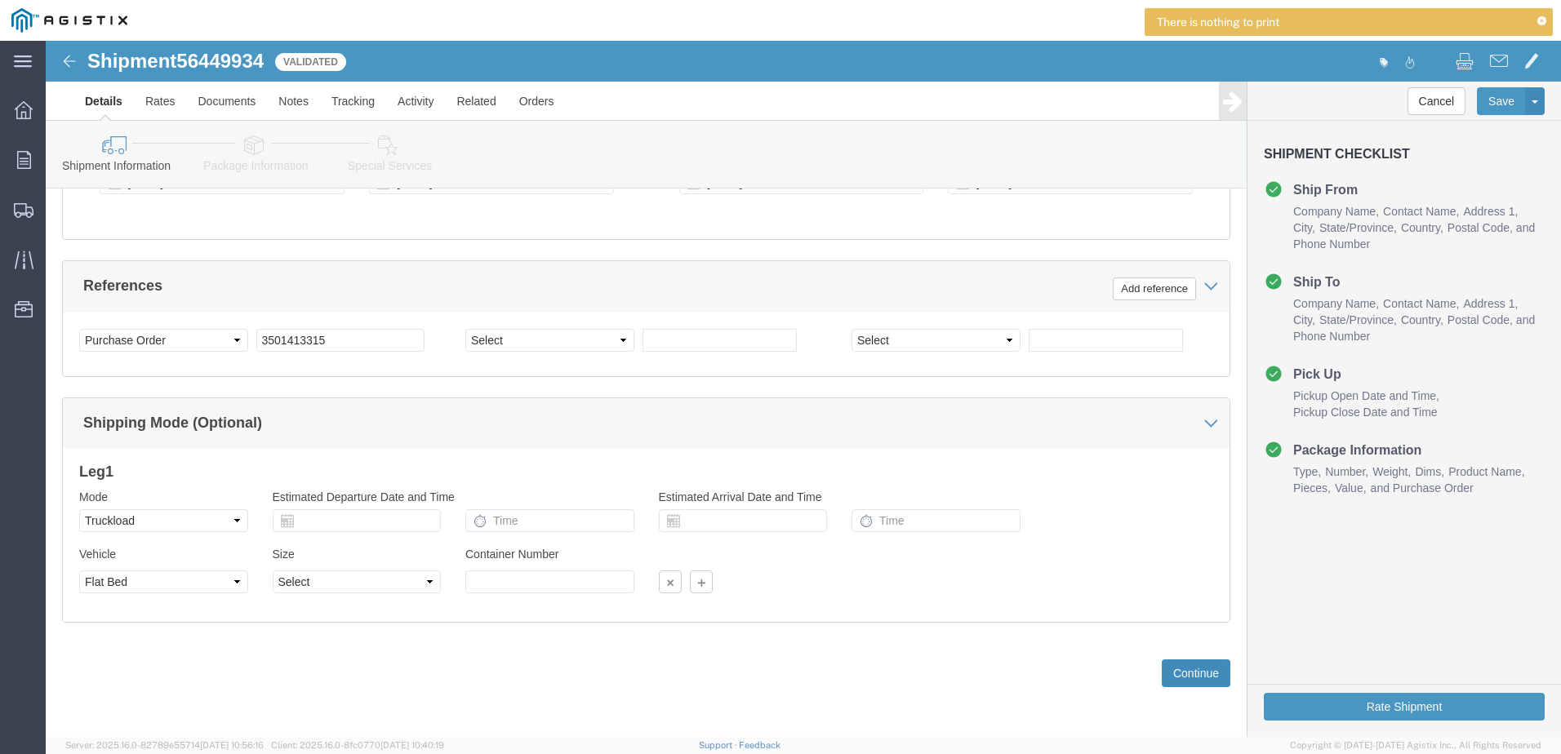
click button "Continue"
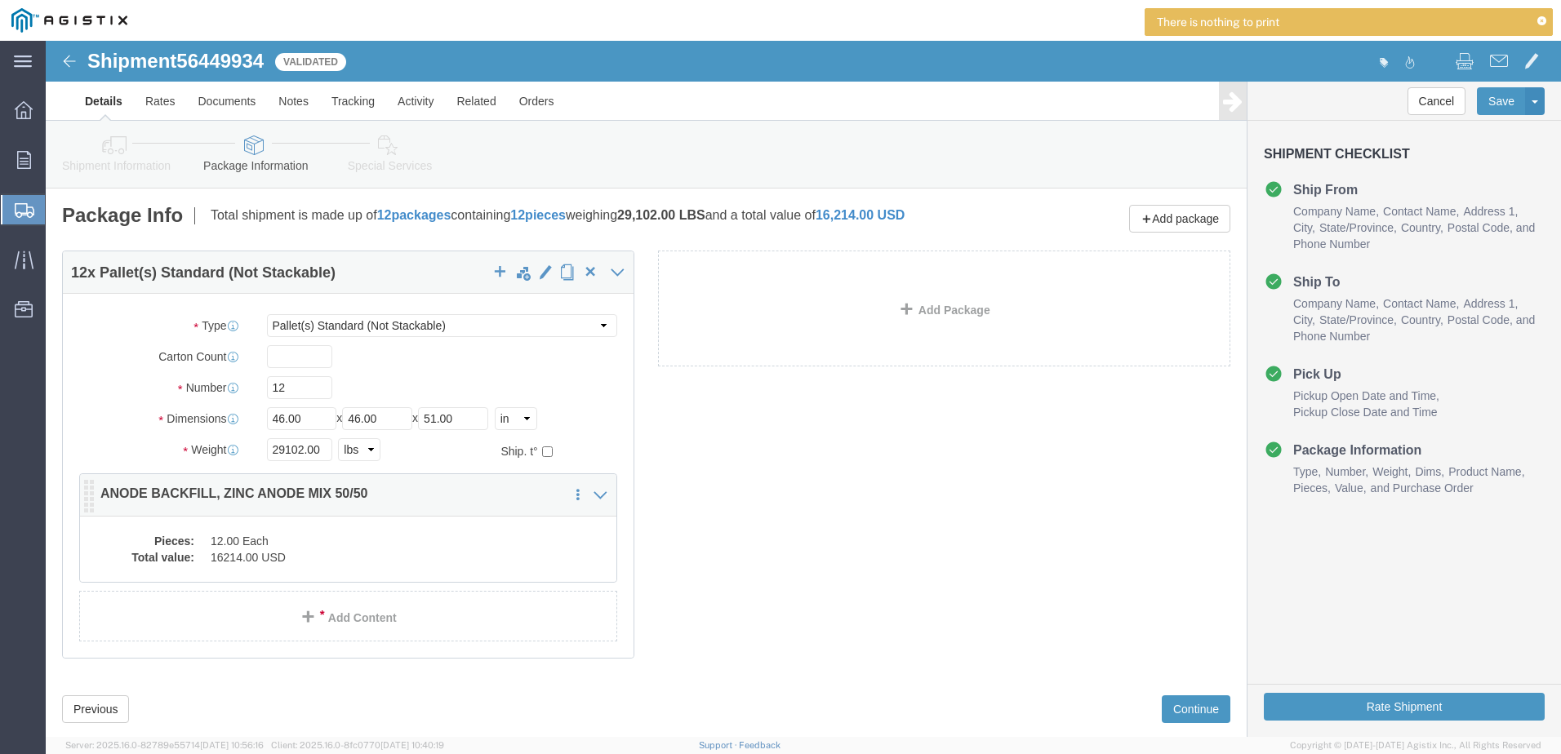
click dd "16214.00 USD"
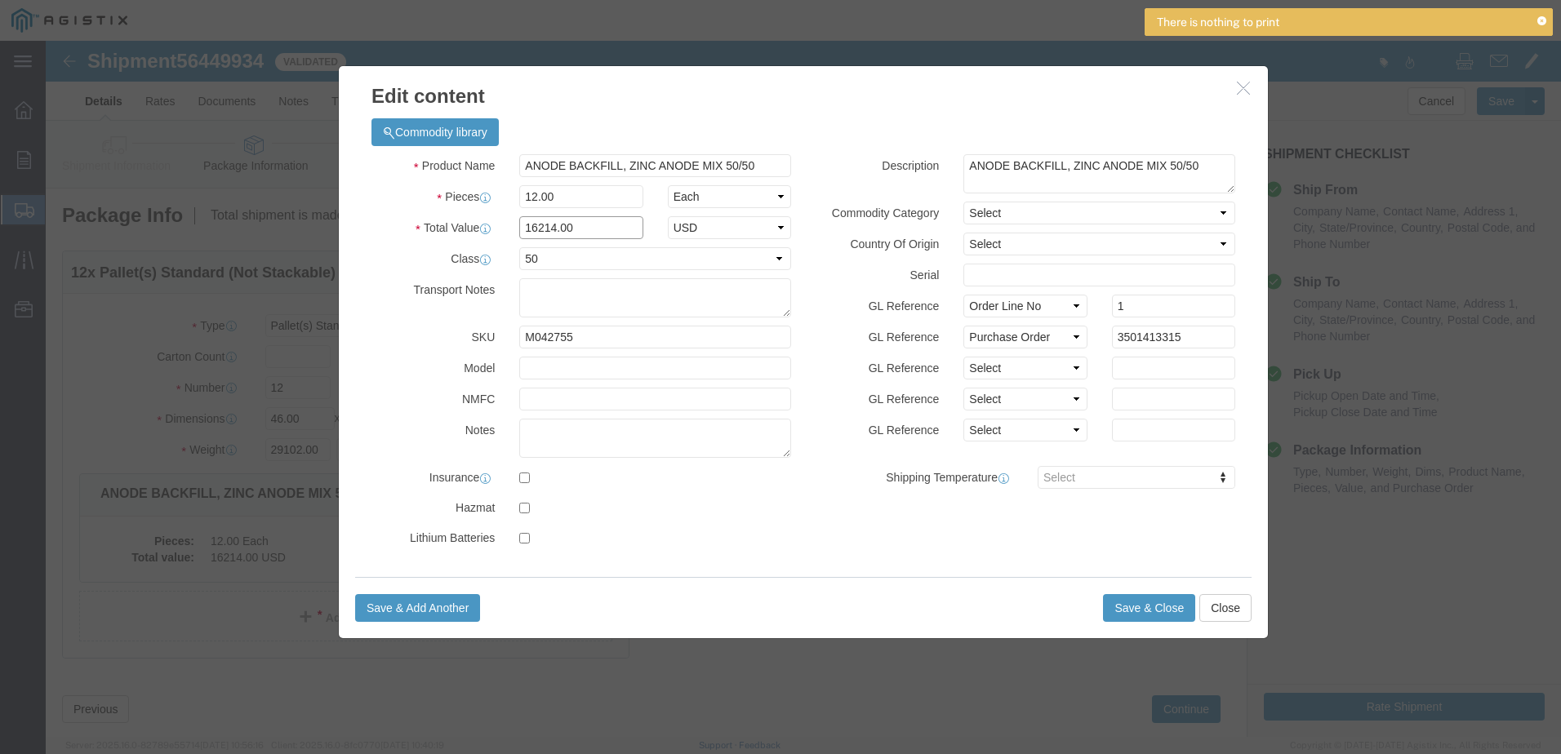
click input "16214.00"
drag, startPoint x: 489, startPoint y: 189, endPoint x: 504, endPoint y: 189, distance: 15.5
click input "16240.00"
type input "16,240.00"
click button "Save & Close"
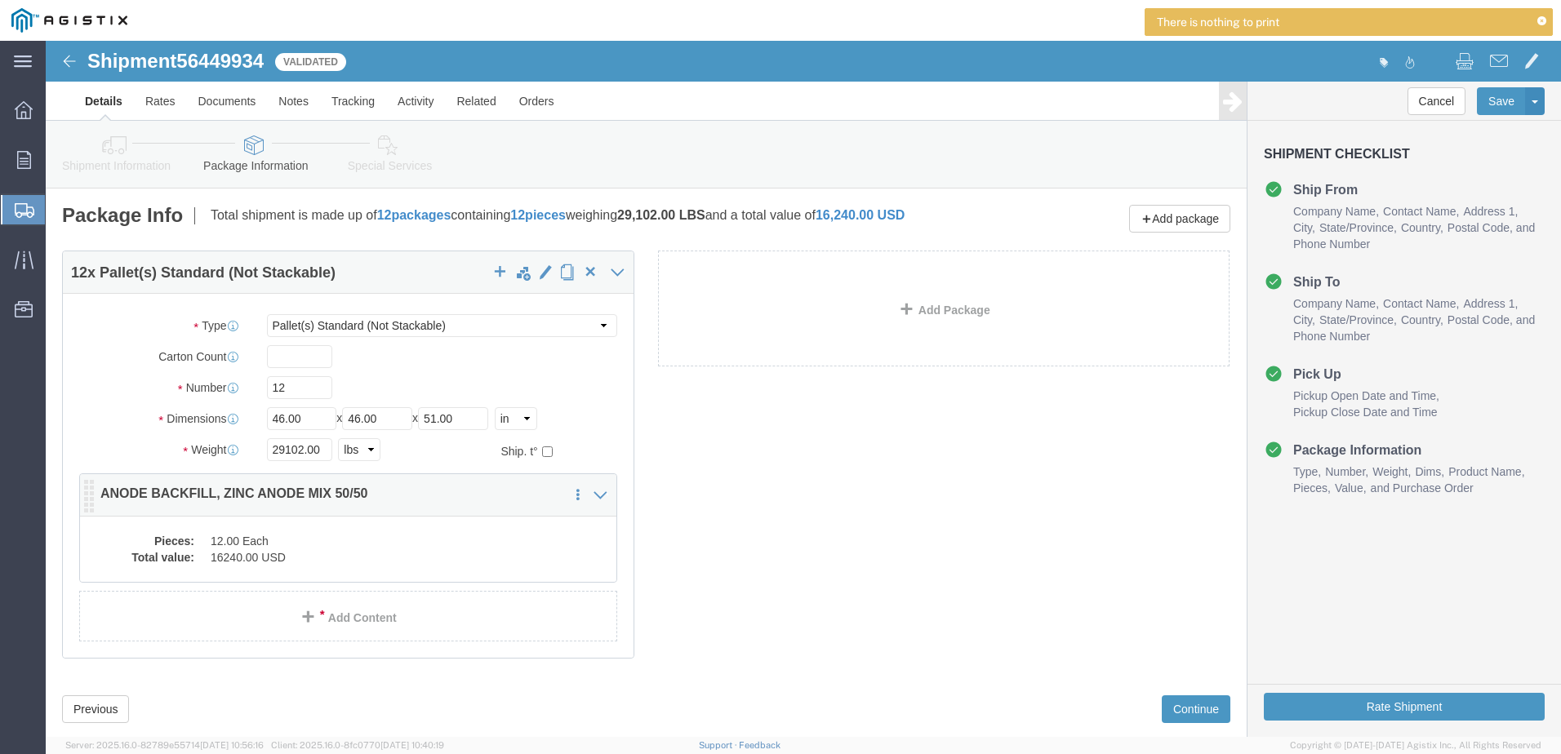
click dd "12.00 Each"
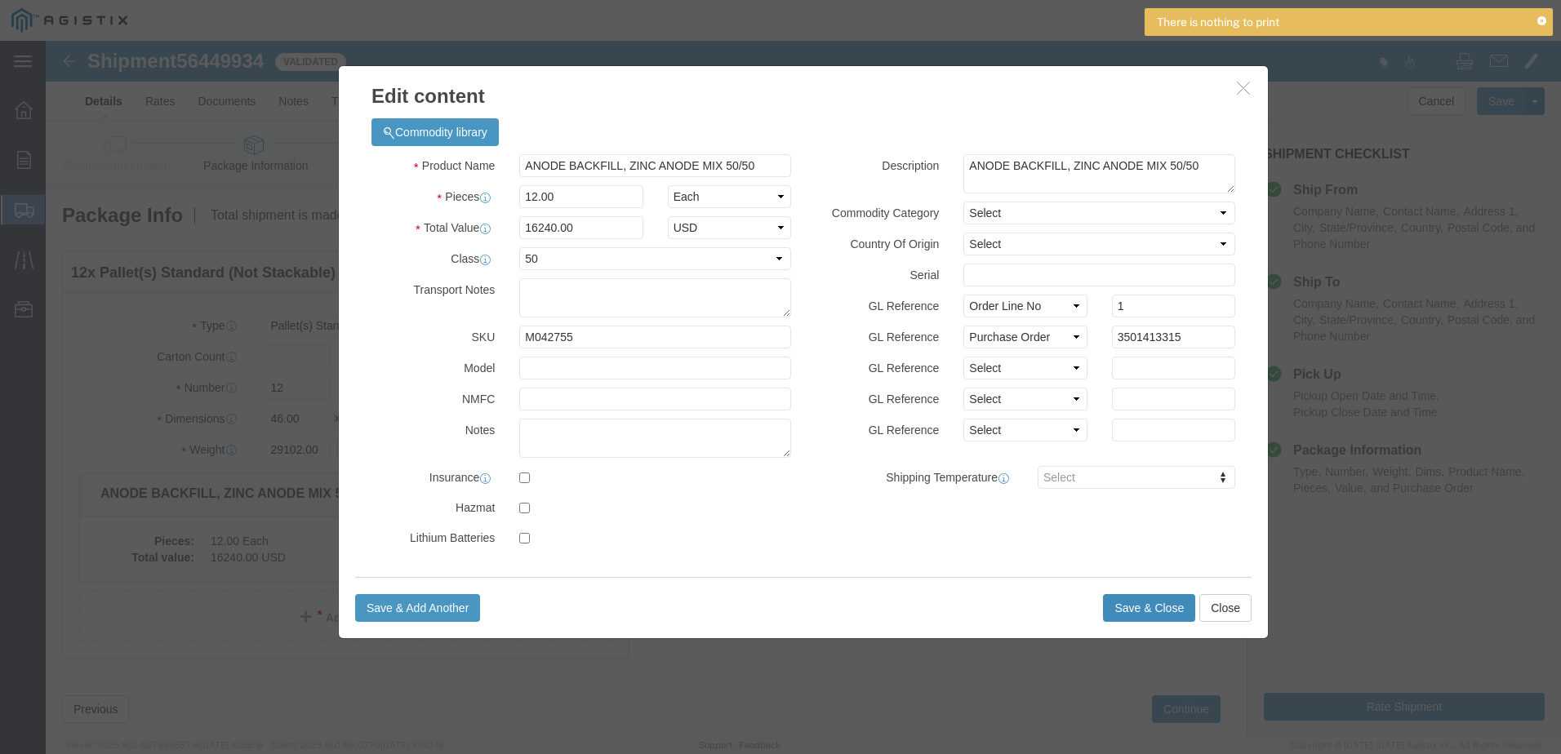
click button "Save & Close"
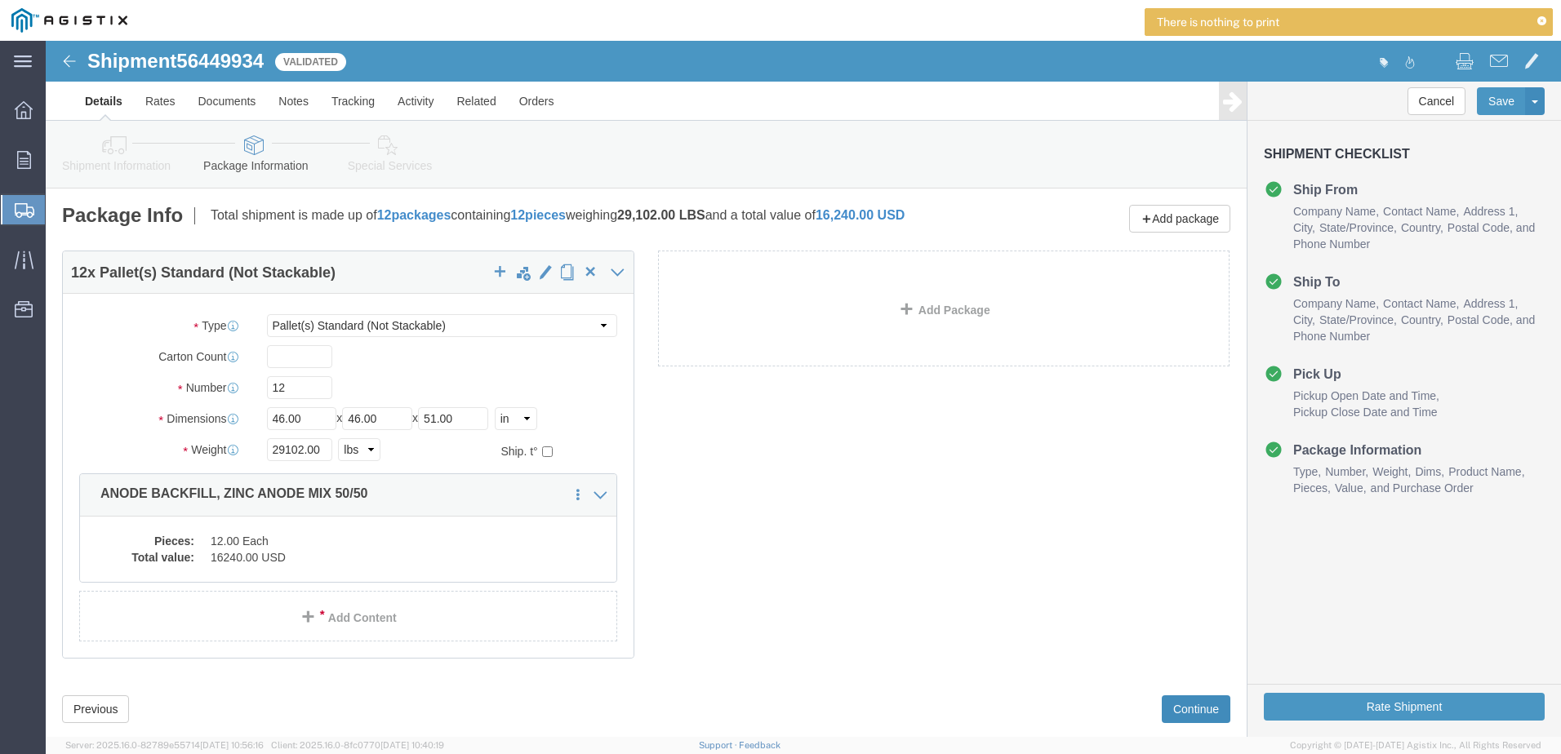
click button "Continue"
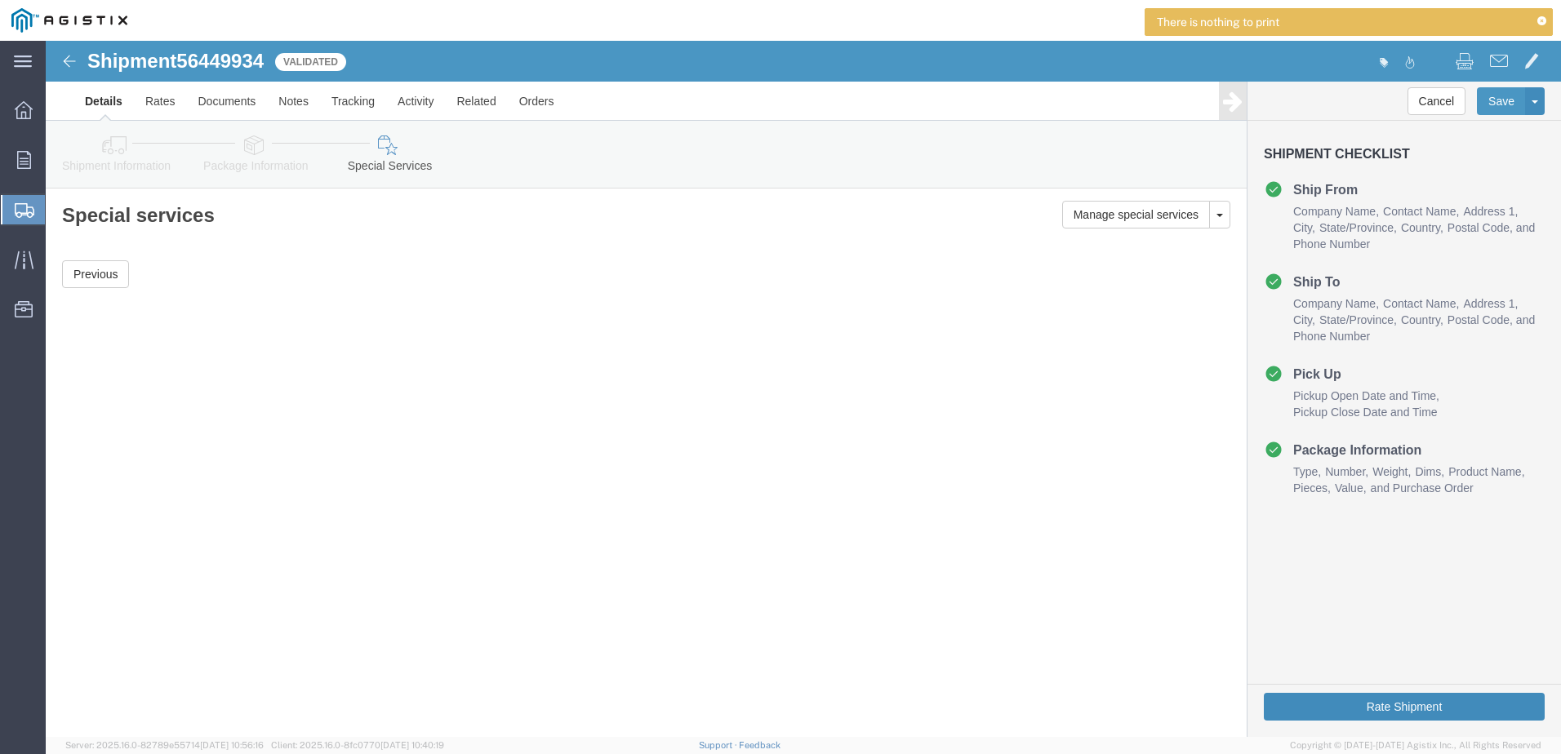
click button "Rate Shipment"
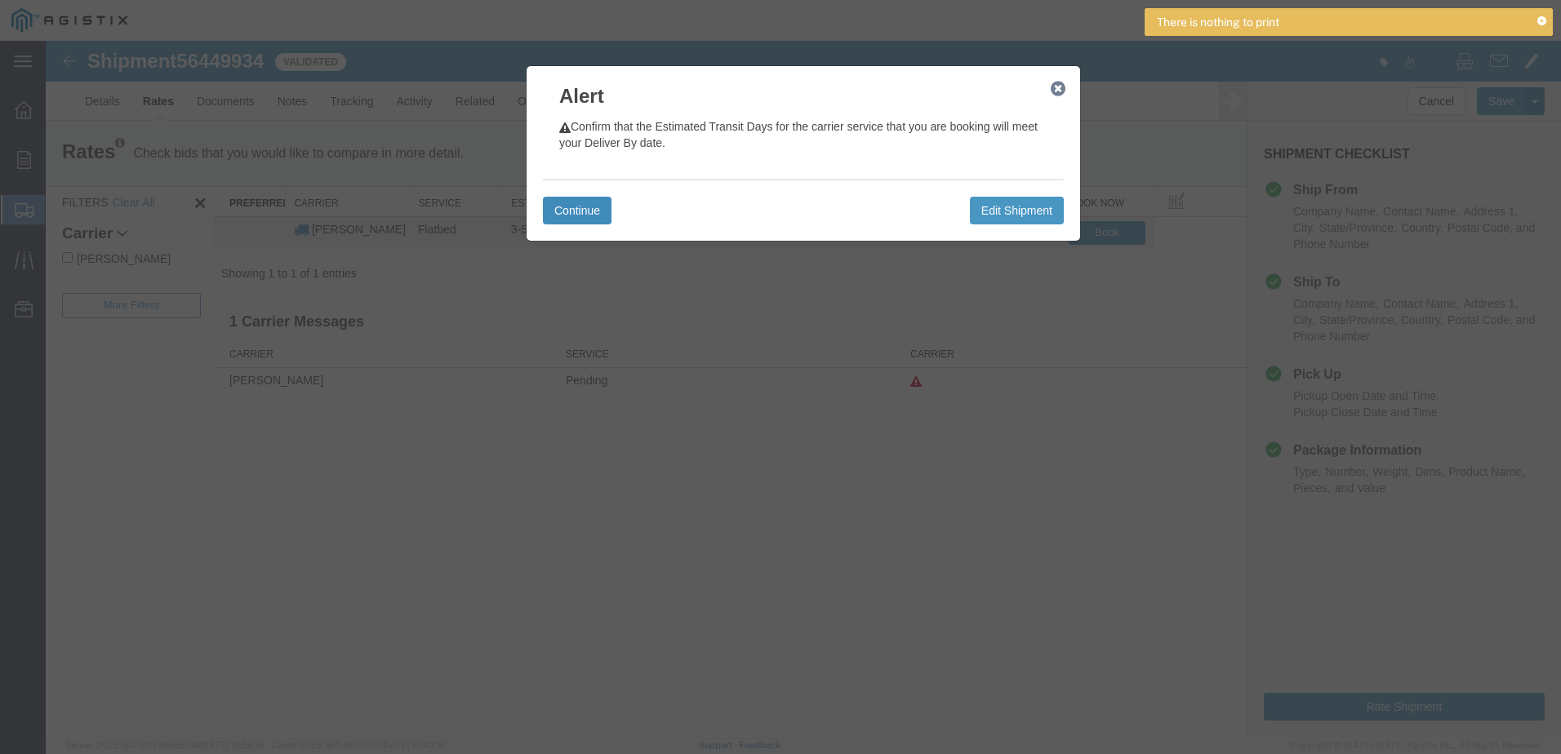
click at [597, 218] on button "Continue" at bounding box center [577, 211] width 69 height 28
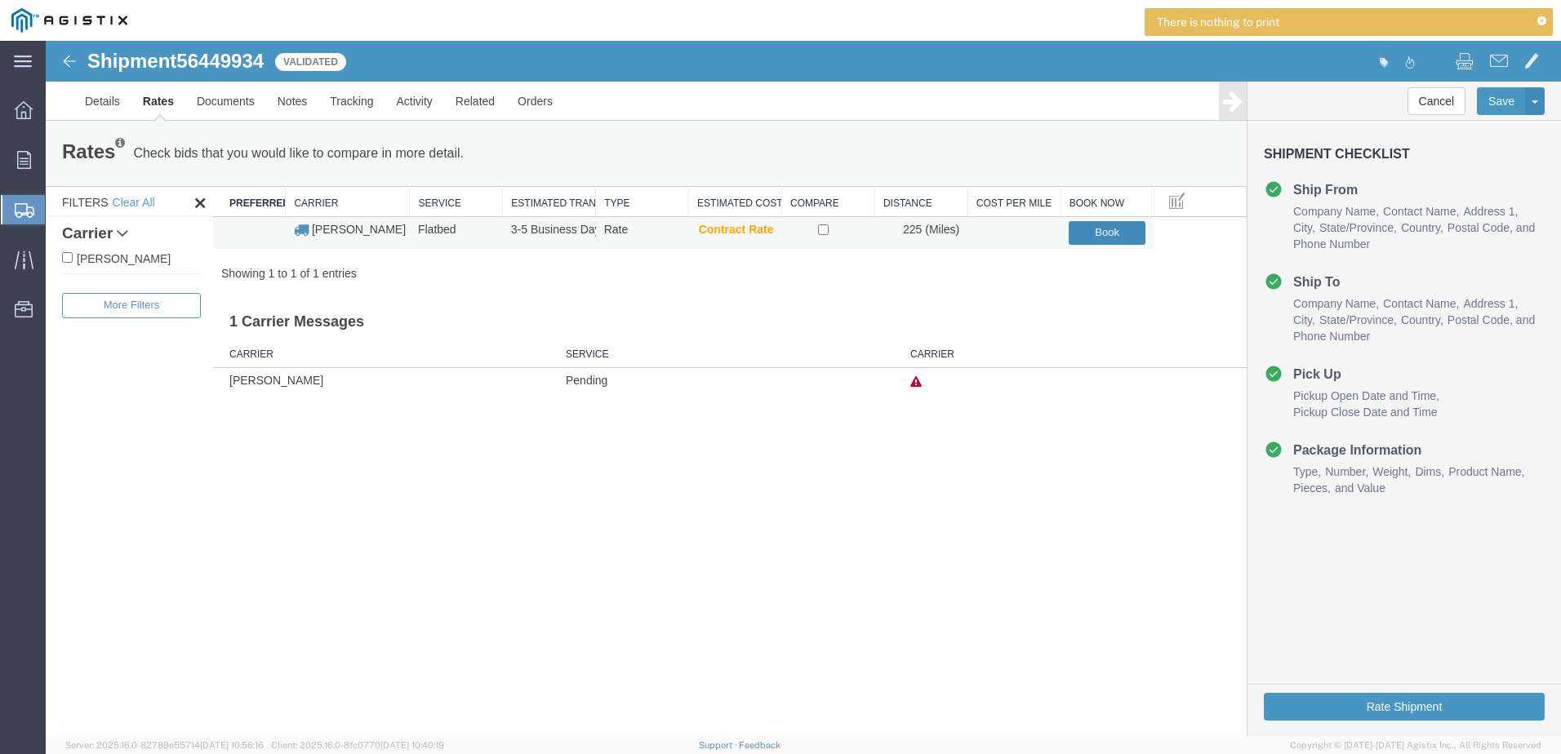
click at [1104, 228] on button "Book" at bounding box center [1106, 233] width 77 height 24
